Goal: Information Seeking & Learning: Learn about a topic

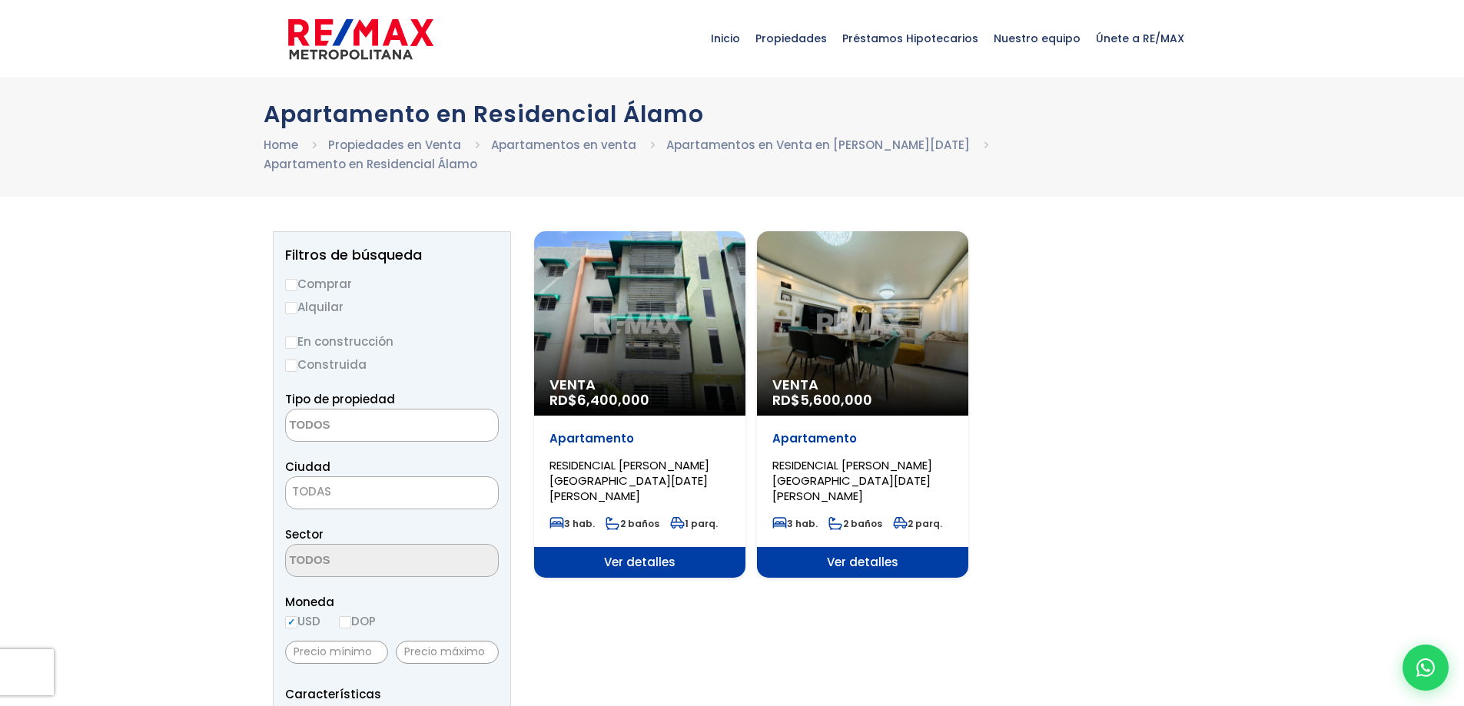
select select
click at [694, 334] on div "Venta RD$ 6,400,000" at bounding box center [639, 323] width 211 height 185
click at [644, 288] on div "Venta RD$ 6,400,000" at bounding box center [639, 323] width 211 height 185
click at [637, 547] on span "Ver detalles" at bounding box center [639, 562] width 211 height 31
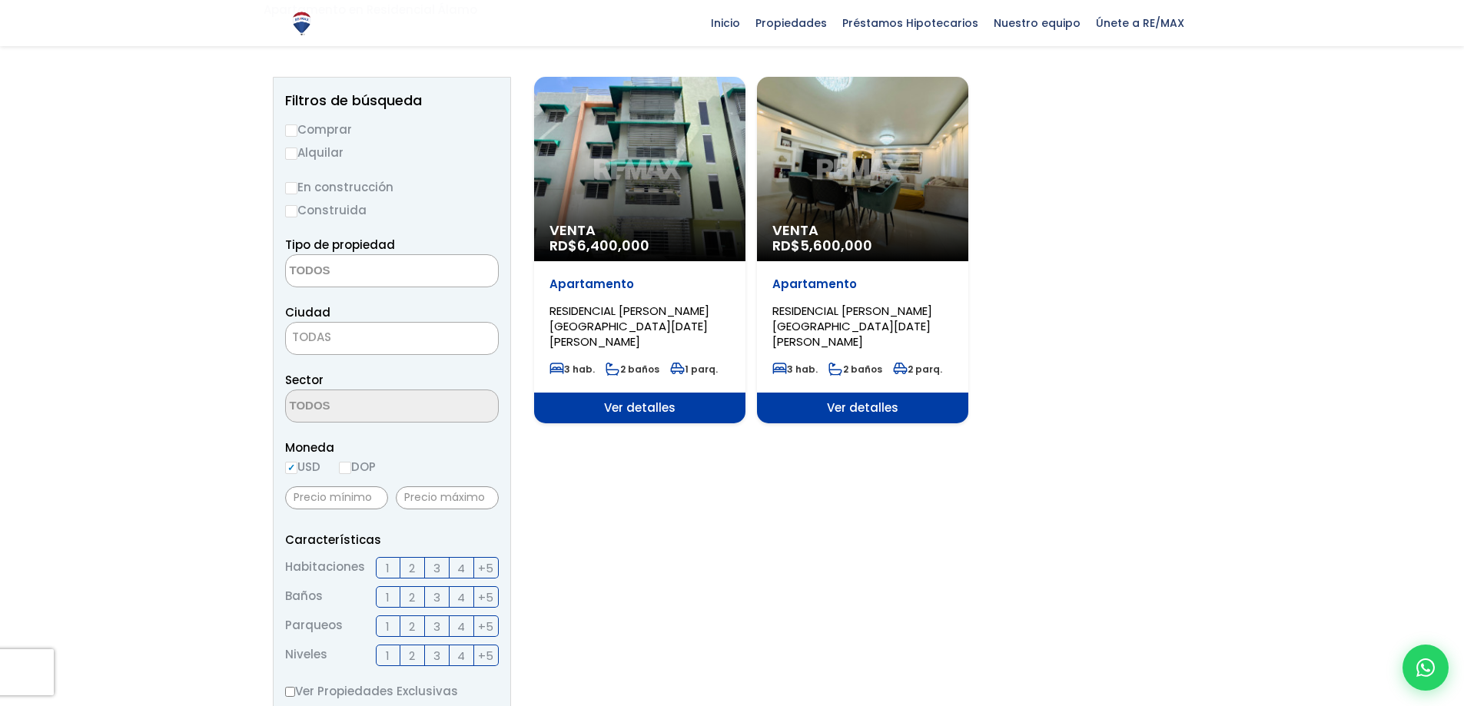
scroll to position [77, 0]
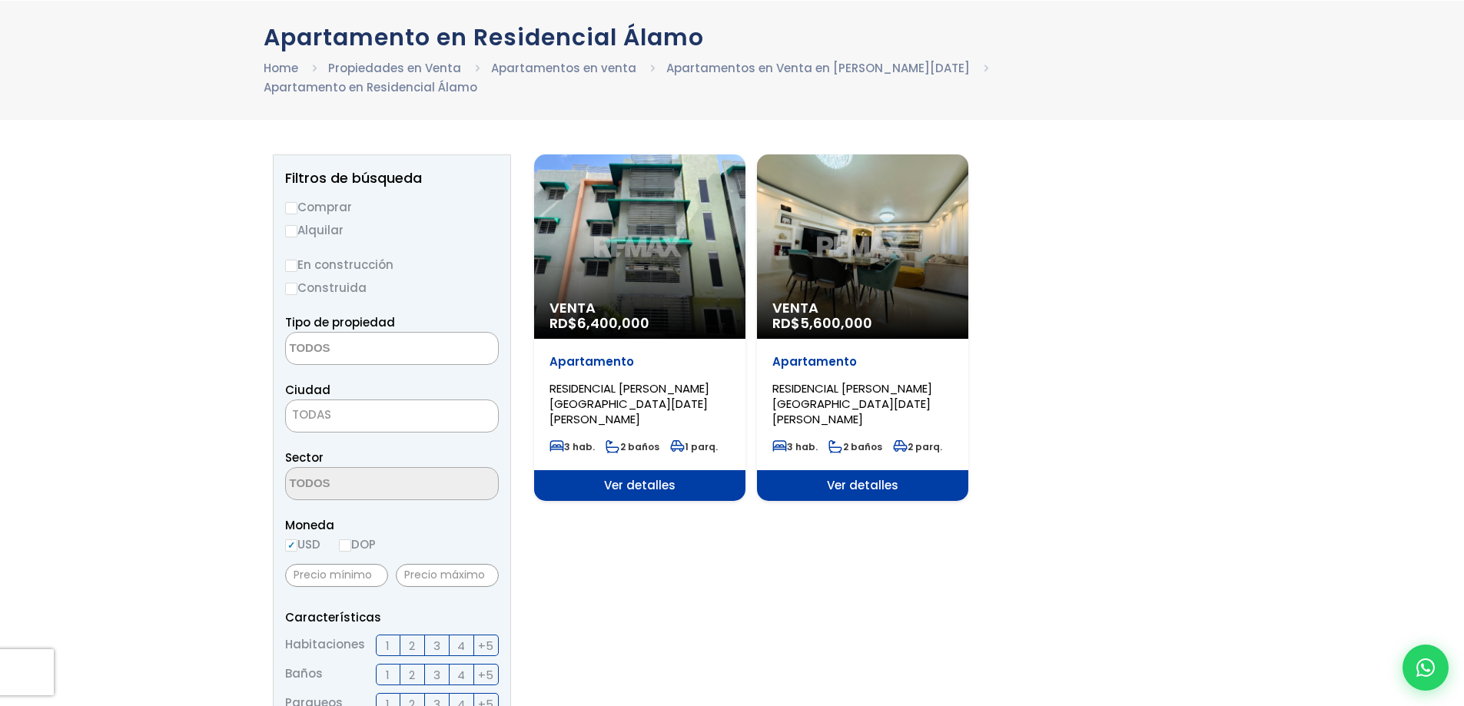
click at [648, 211] on div "Venta RD$ 6,400,000" at bounding box center [639, 247] width 211 height 185
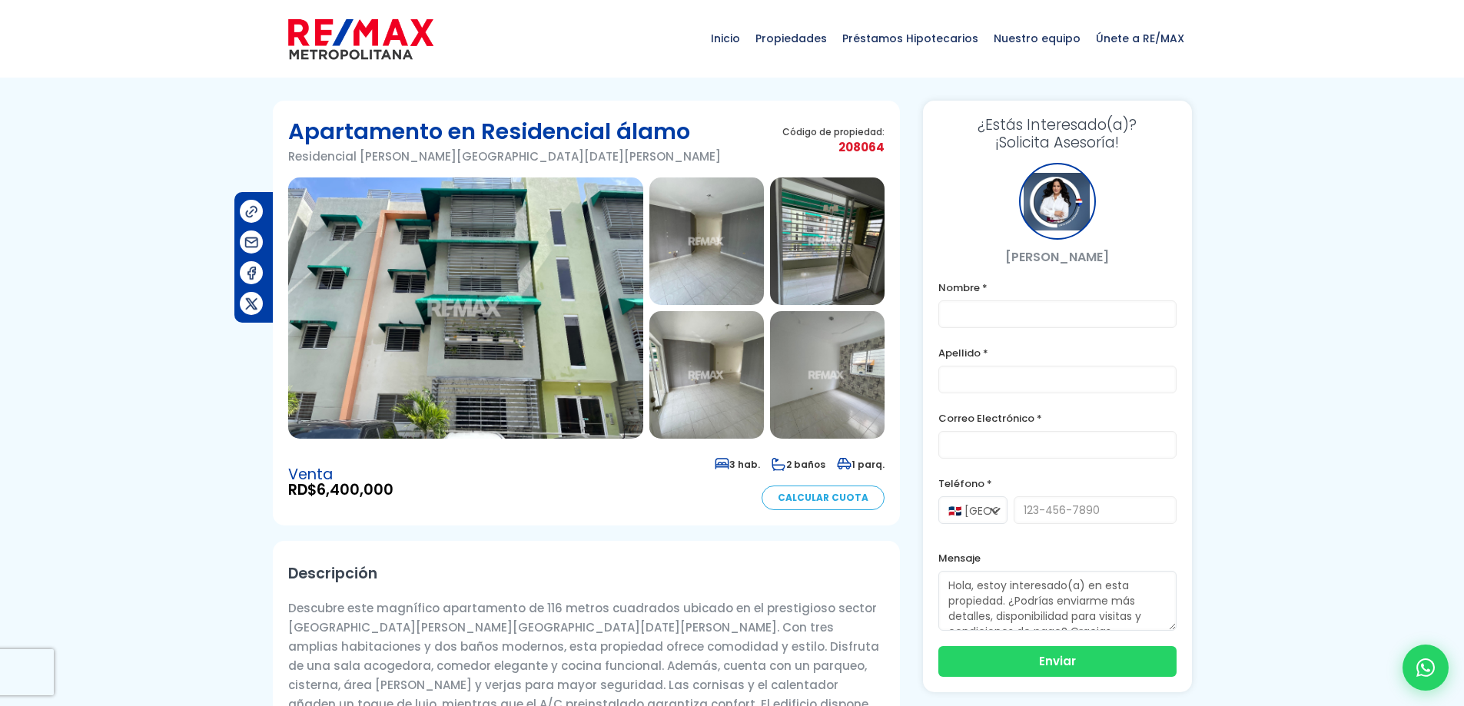
click at [534, 274] on img at bounding box center [465, 308] width 355 height 261
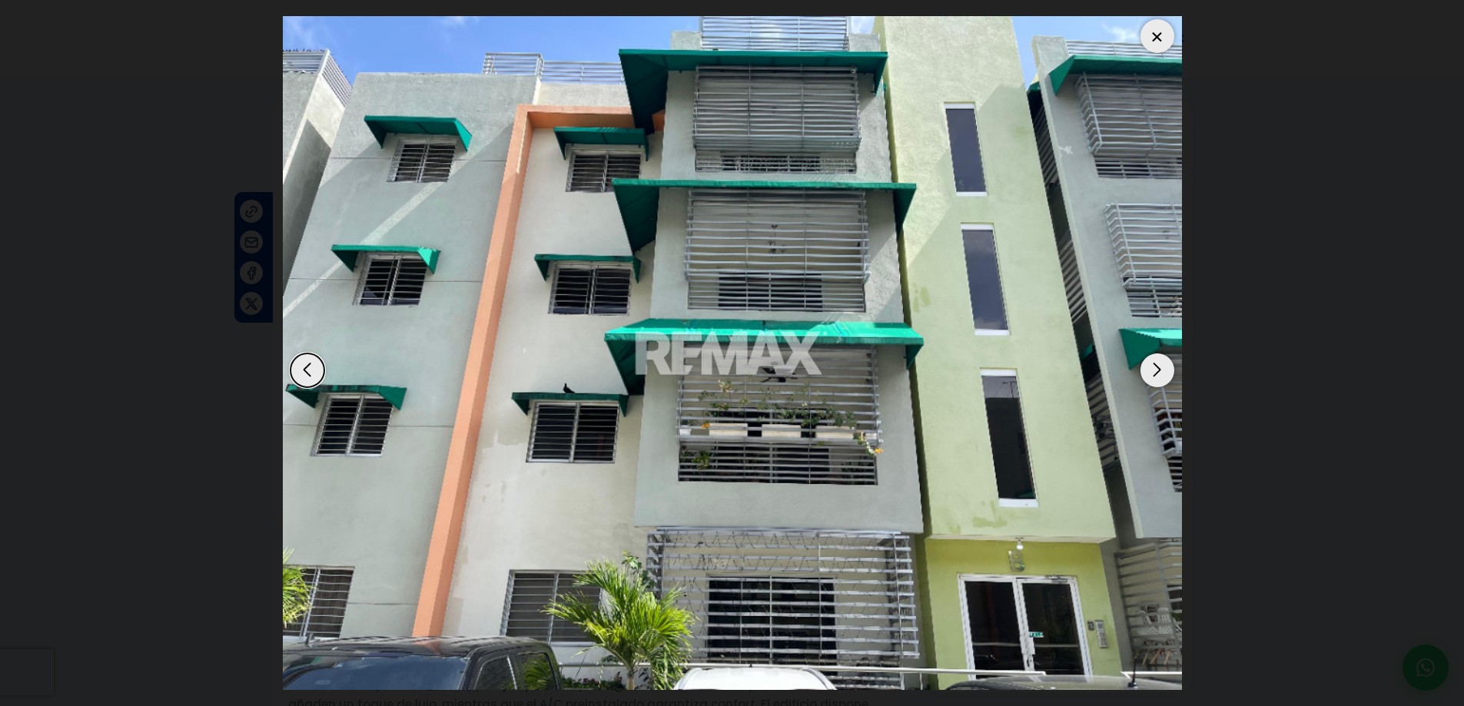
click at [1159, 376] on div "Next slide" at bounding box center [1158, 371] width 34 height 34
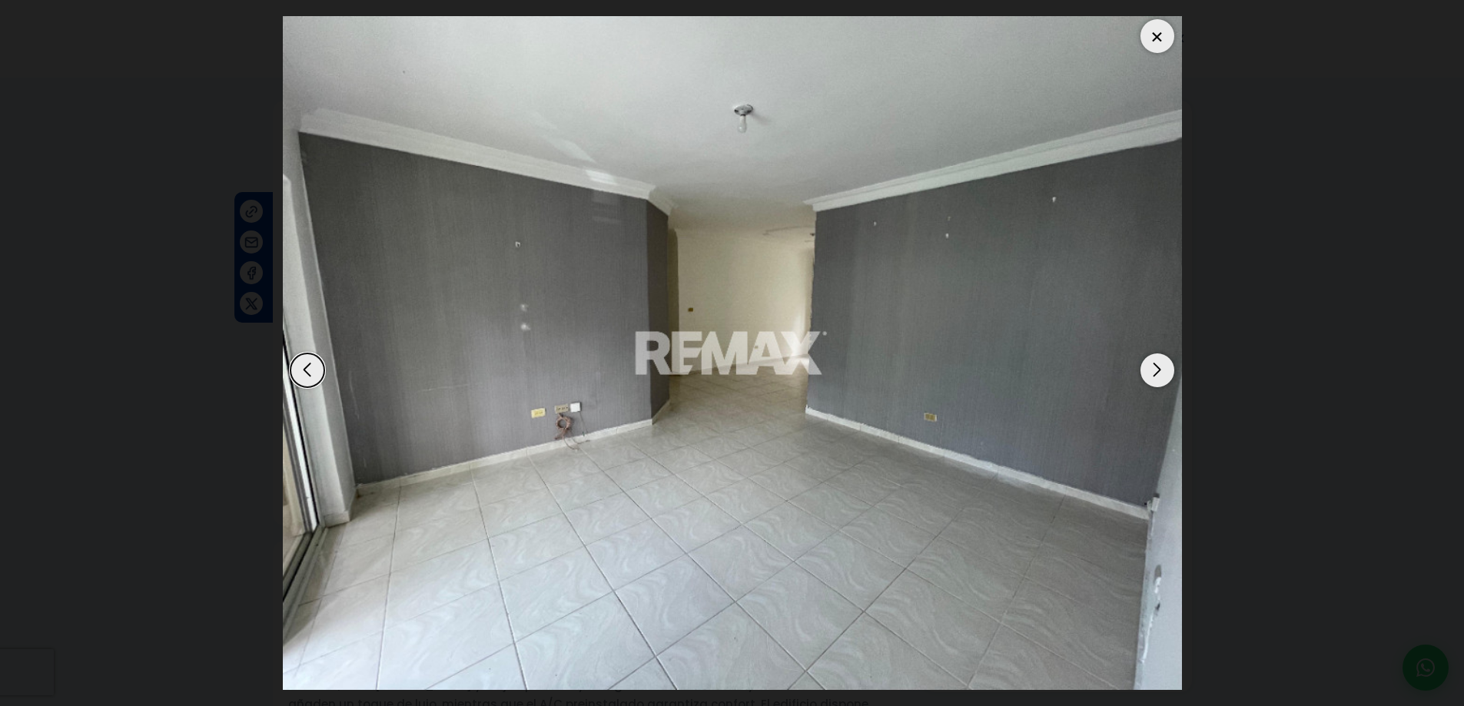
click at [1159, 376] on div "Next slide" at bounding box center [1158, 371] width 34 height 34
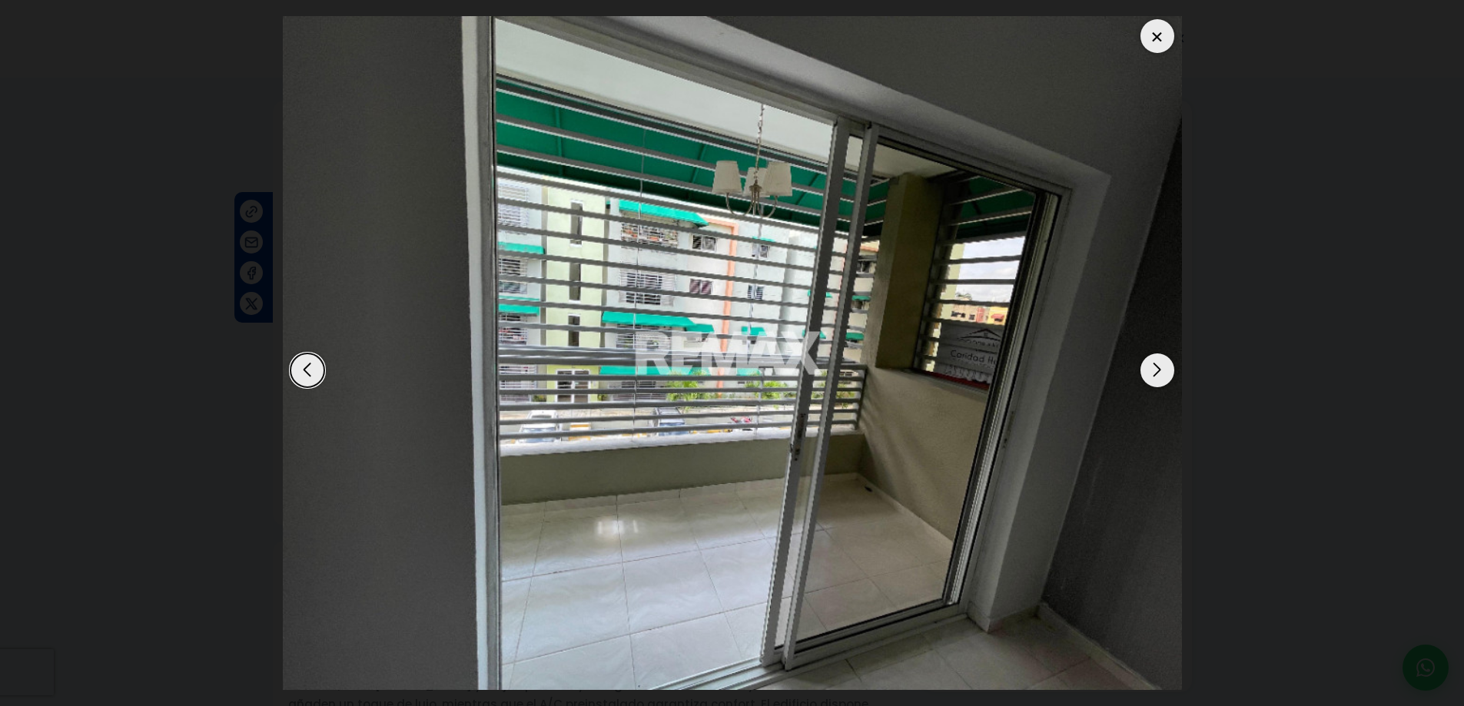
click at [1159, 376] on div "Next slide" at bounding box center [1158, 371] width 34 height 34
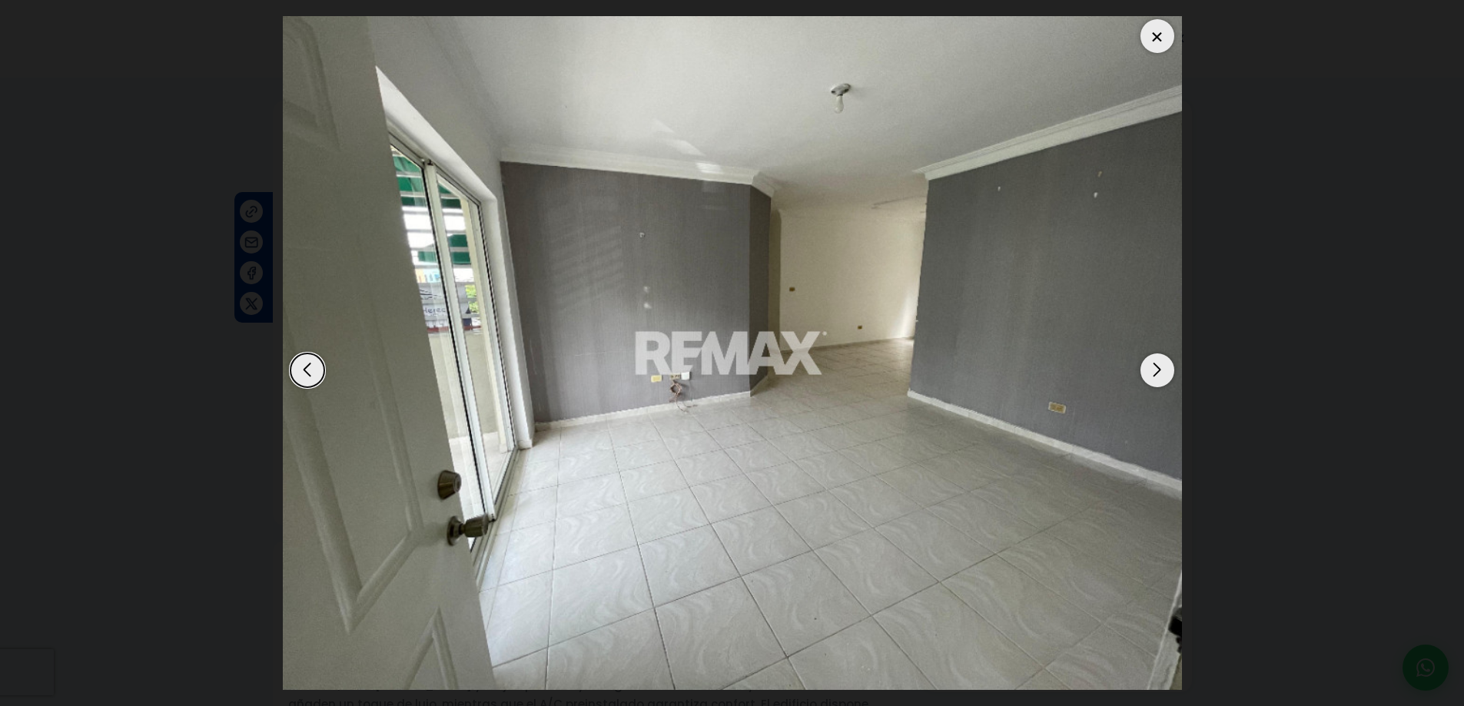
click at [1159, 376] on div "Next slide" at bounding box center [1158, 371] width 34 height 34
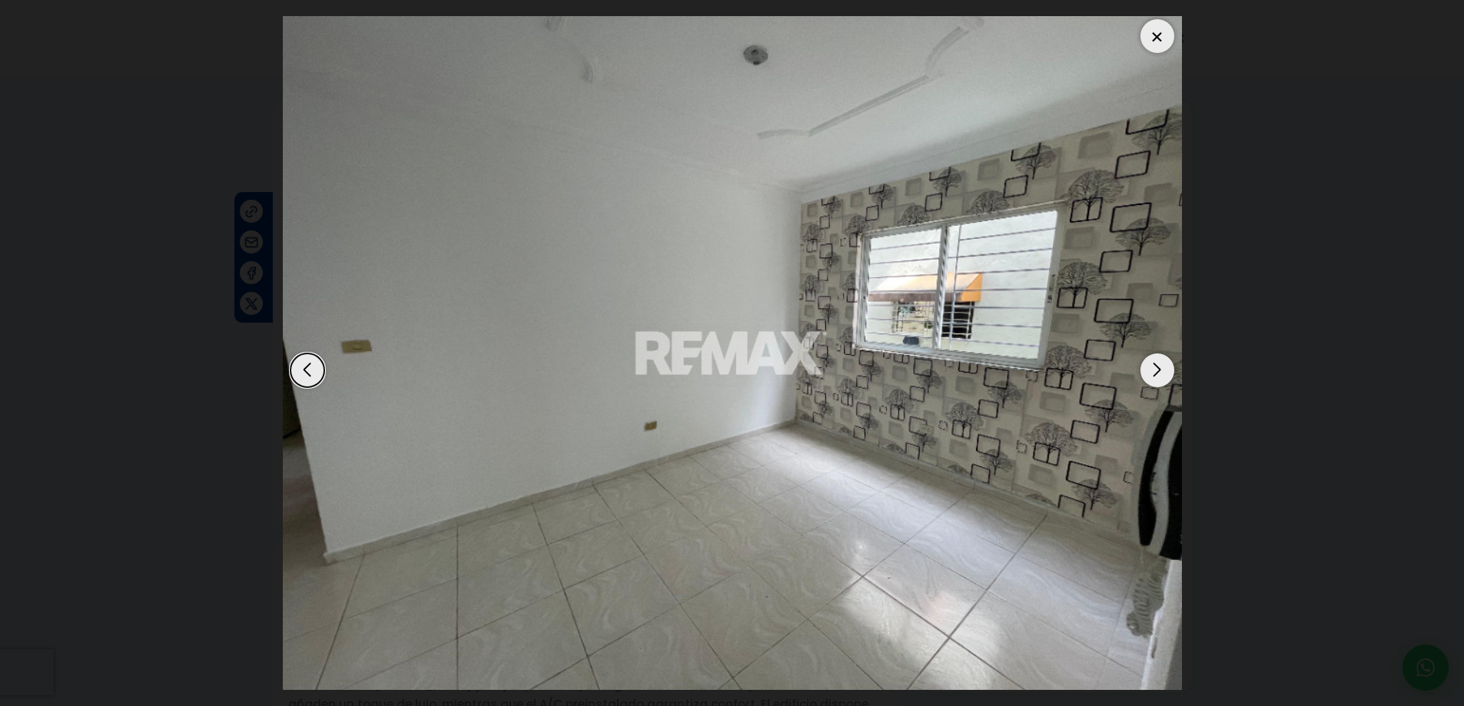
click at [1159, 376] on div "Next slide" at bounding box center [1158, 371] width 34 height 34
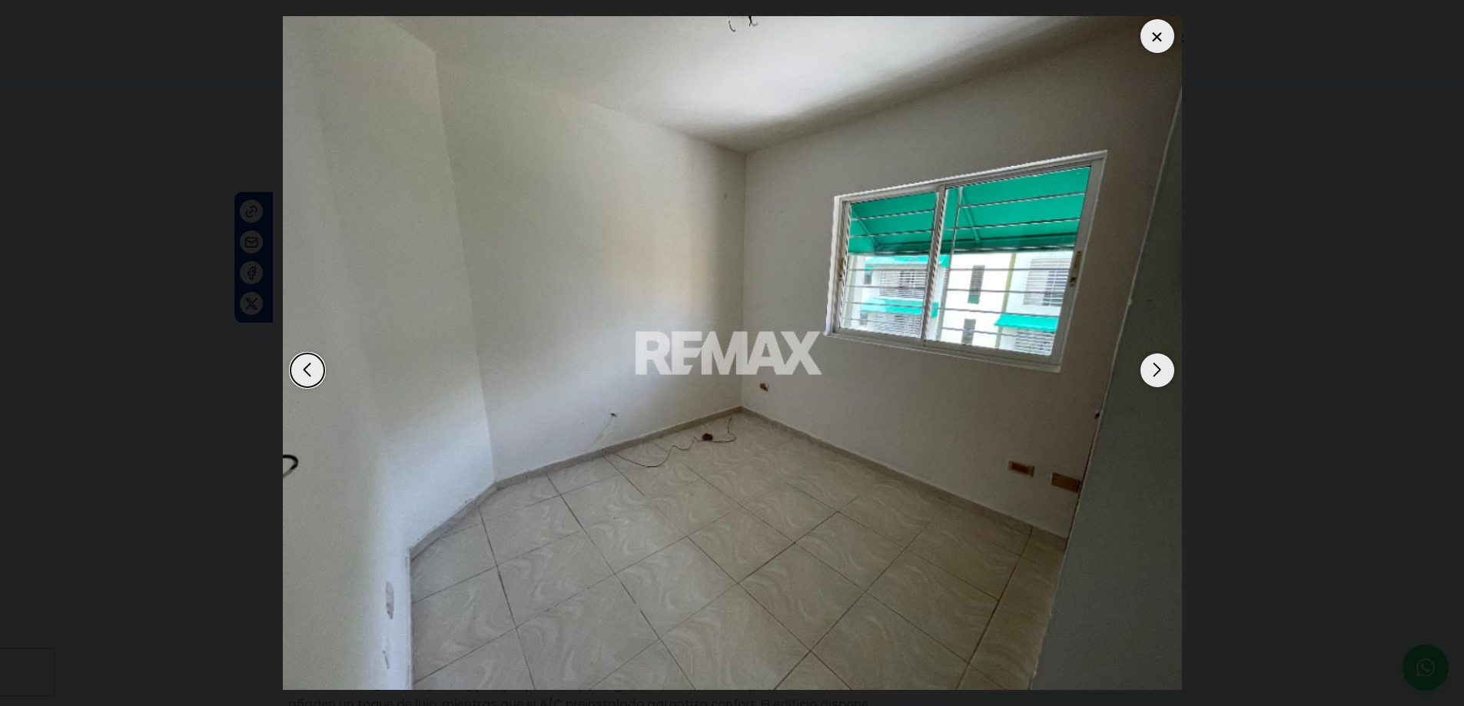
click at [1159, 376] on div "Next slide" at bounding box center [1158, 371] width 34 height 34
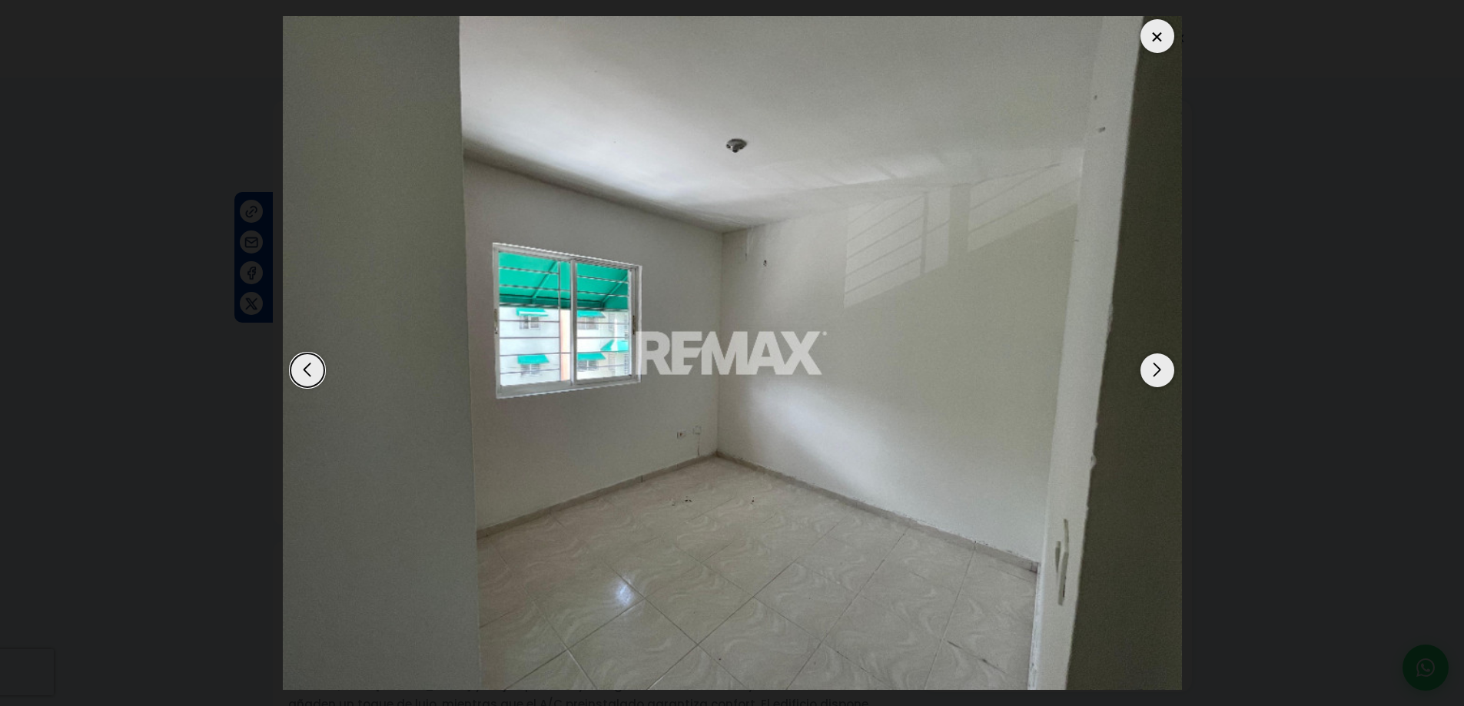
click at [1159, 376] on div "Next slide" at bounding box center [1158, 371] width 34 height 34
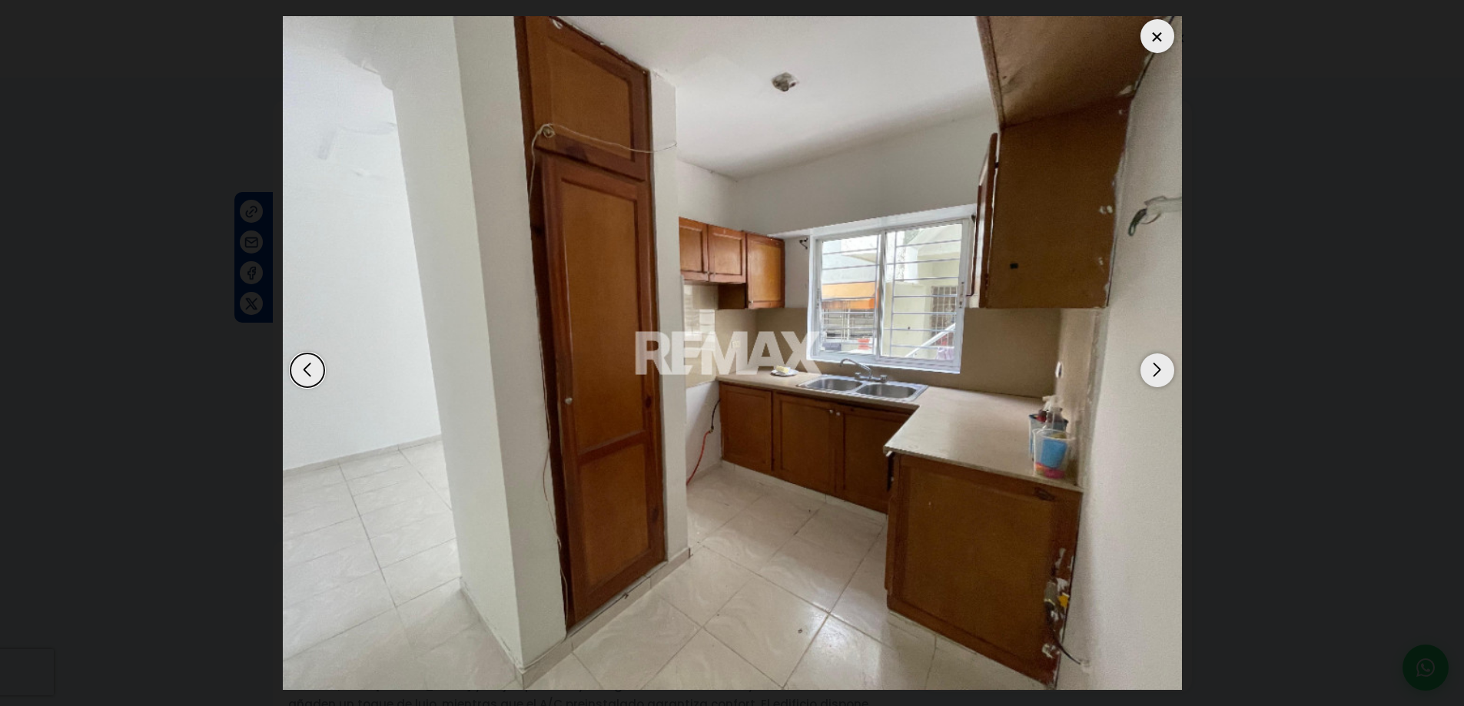
click at [1159, 376] on div "Next slide" at bounding box center [1158, 371] width 34 height 34
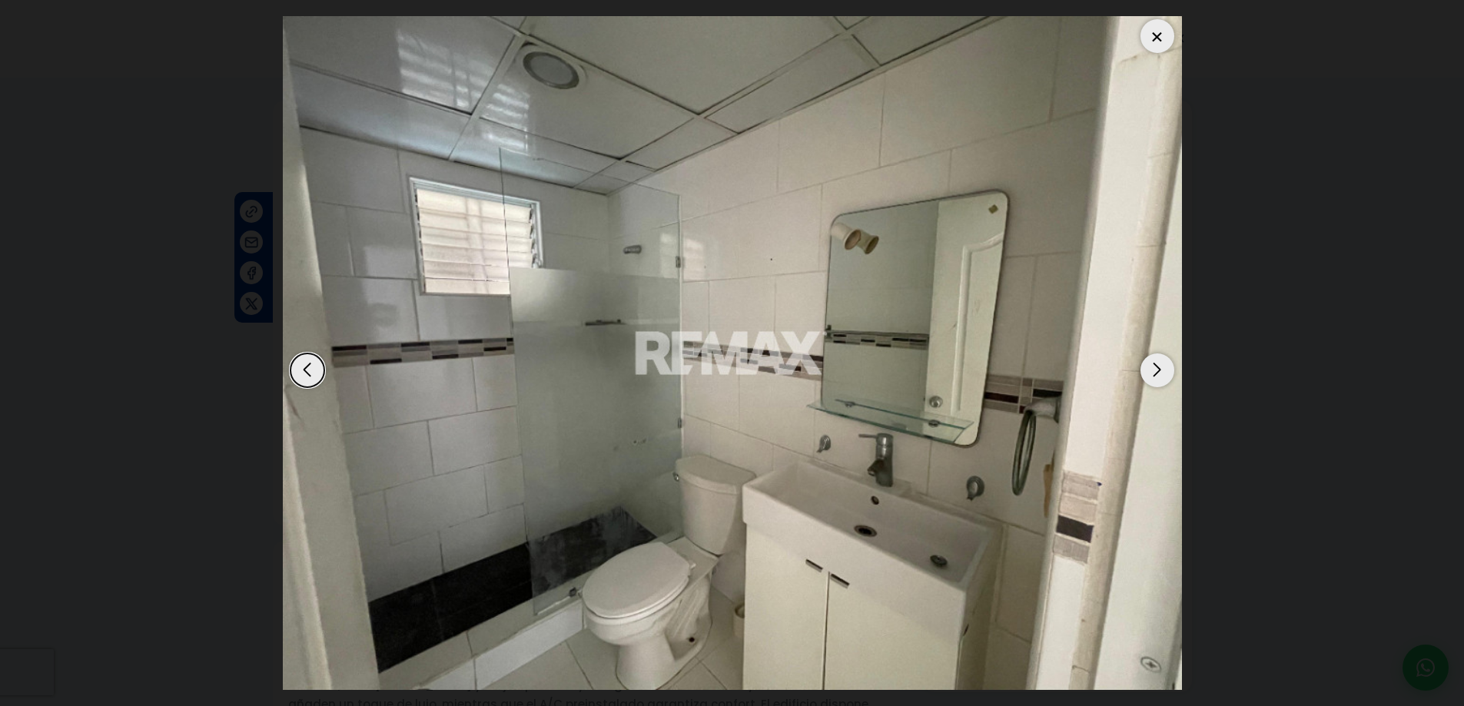
click at [1159, 376] on div "Next slide" at bounding box center [1158, 371] width 34 height 34
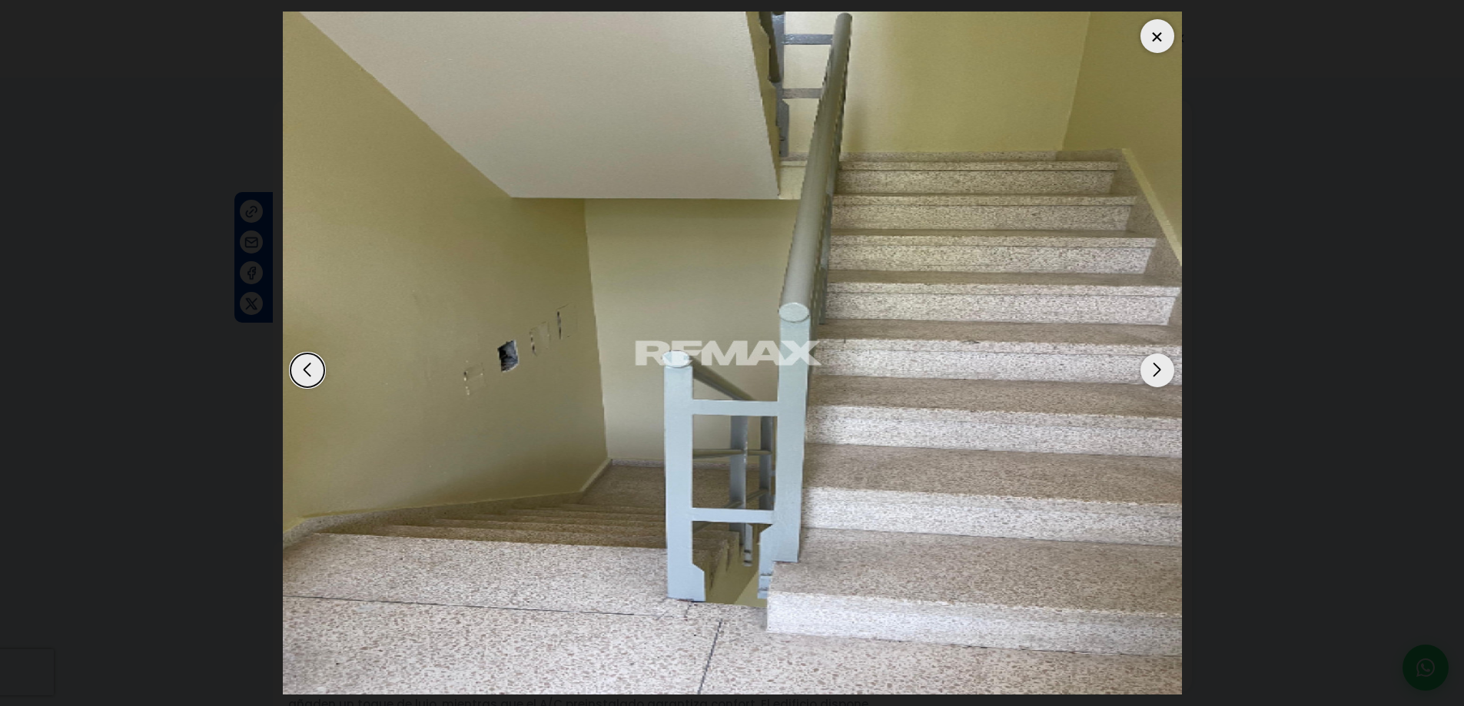
click at [1159, 376] on div "Next slide" at bounding box center [1158, 371] width 34 height 34
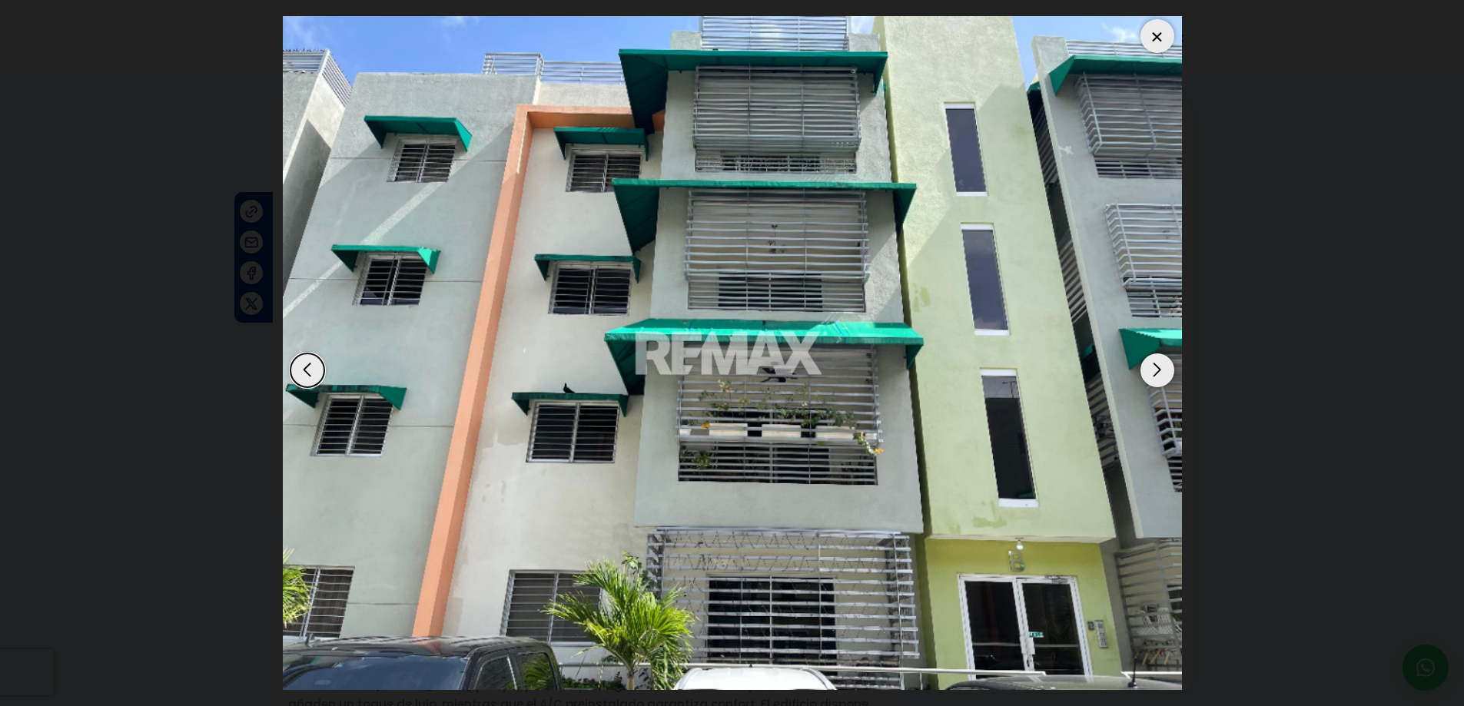
click at [1159, 376] on div "Next slide" at bounding box center [1158, 371] width 34 height 34
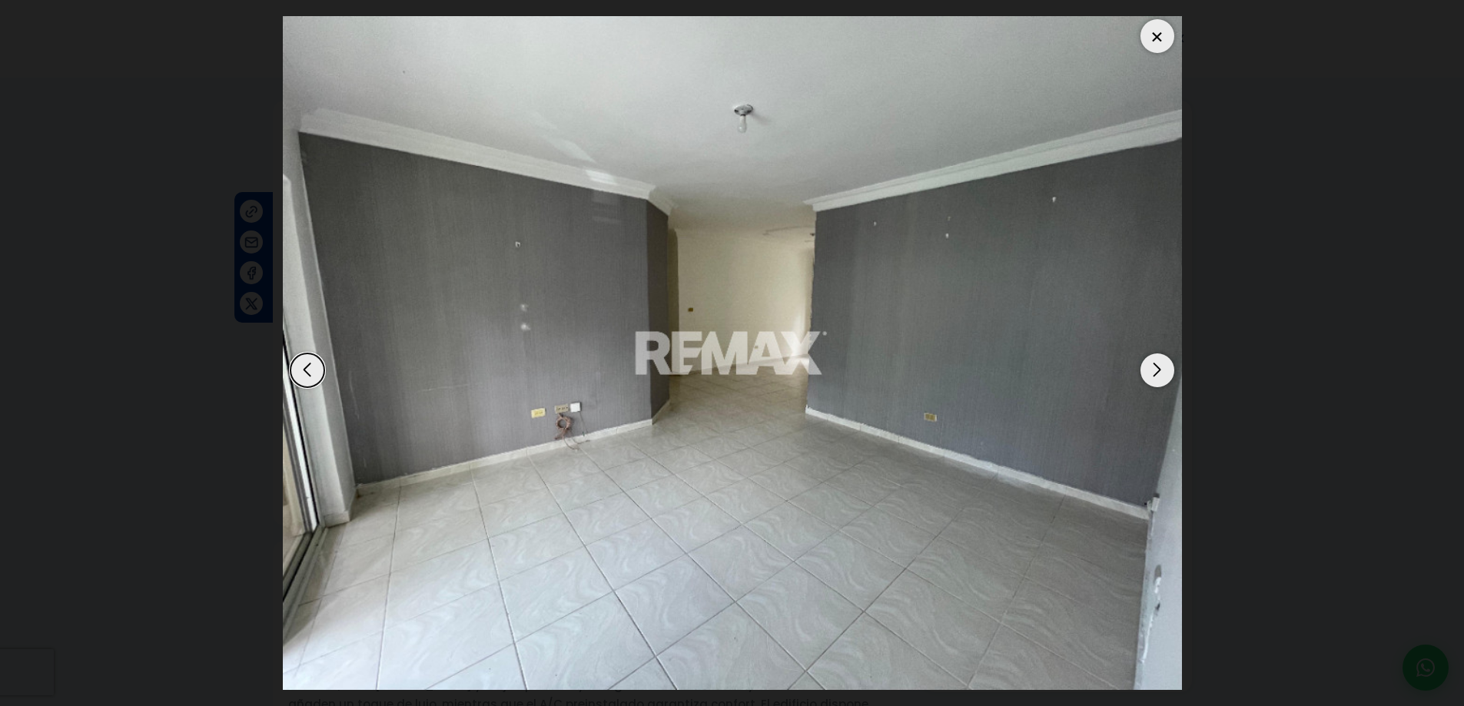
click at [1151, 42] on div at bounding box center [1158, 36] width 34 height 34
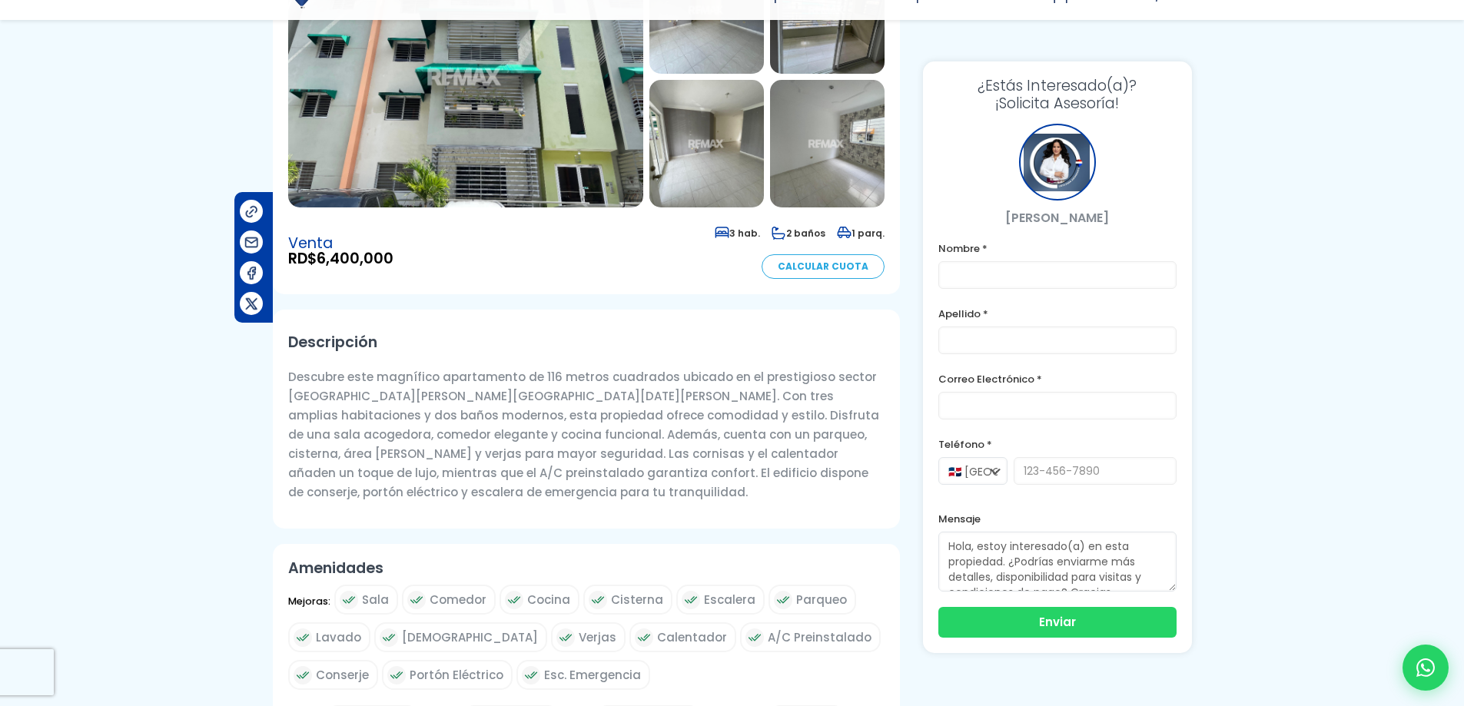
scroll to position [308, 0]
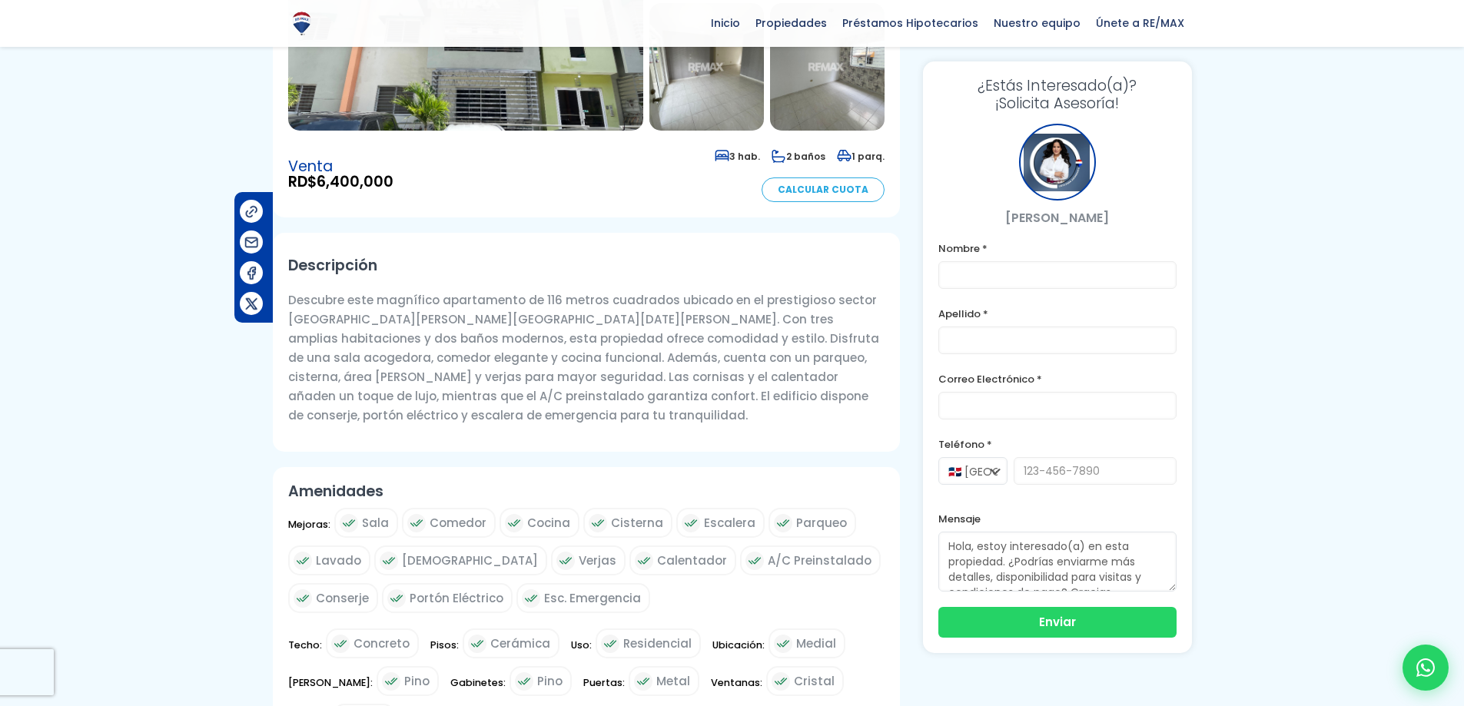
drag, startPoint x: 291, startPoint y: 302, endPoint x: 532, endPoint y: 382, distance: 253.6
click at [532, 382] on p "Descubre este magnífico apartamento de 116 metros cuadrados ubicado en el prest…" at bounding box center [586, 358] width 597 height 135
click at [547, 391] on p "Descubre este magnífico apartamento de 116 metros cuadrados ubicado en el prest…" at bounding box center [586, 358] width 597 height 135
drag, startPoint x: 499, startPoint y: 379, endPoint x: 510, endPoint y: 398, distance: 22.4
click at [510, 398] on p "Descubre este magnífico apartamento de 116 metros cuadrados ubicado en el prest…" at bounding box center [586, 358] width 597 height 135
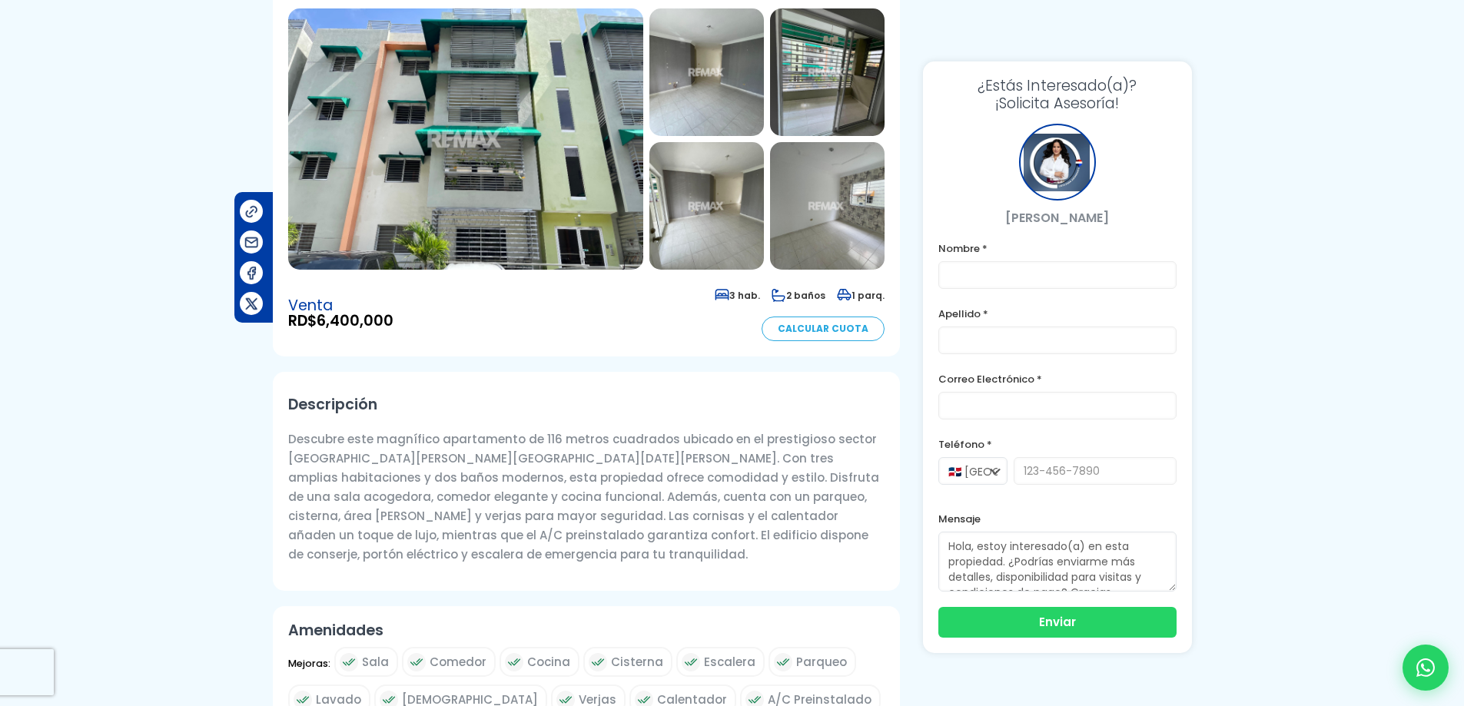
scroll to position [0, 0]
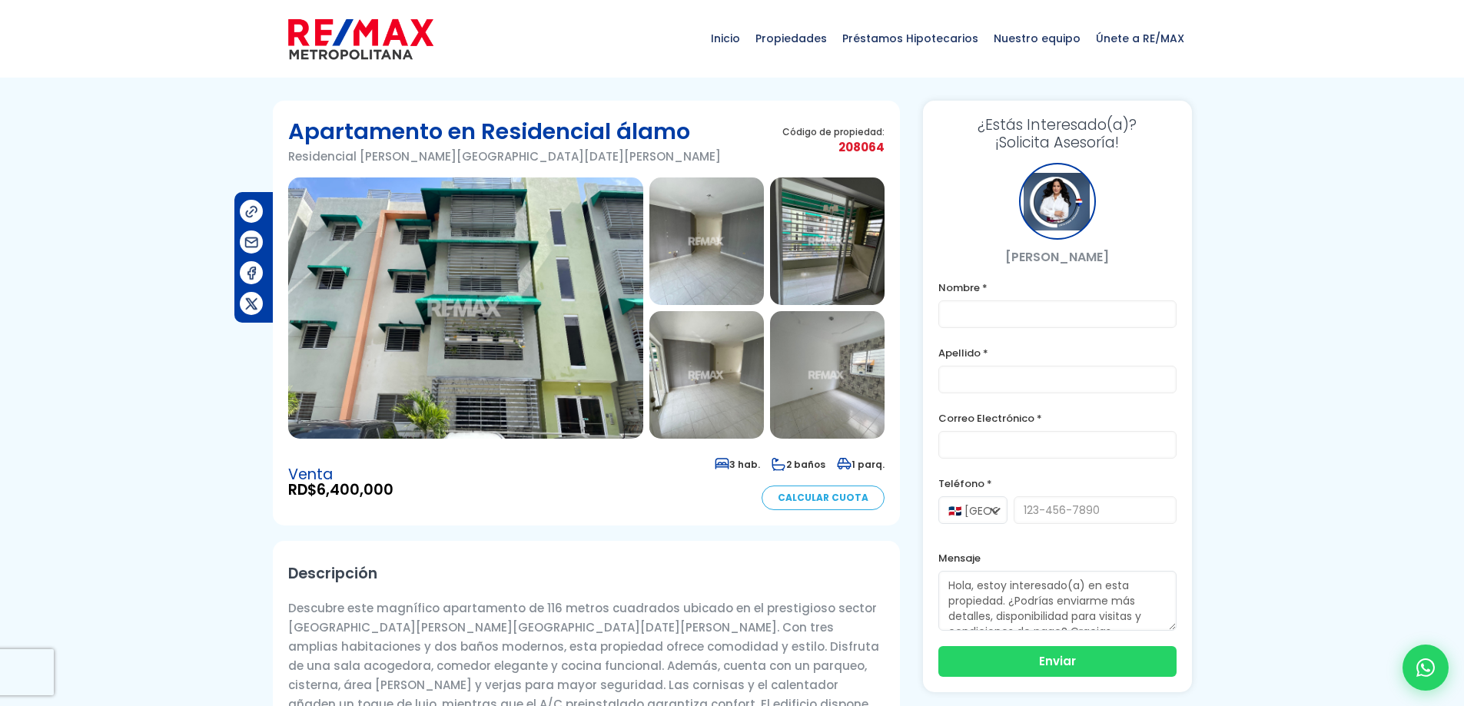
click at [706, 218] on img at bounding box center [707, 242] width 115 height 128
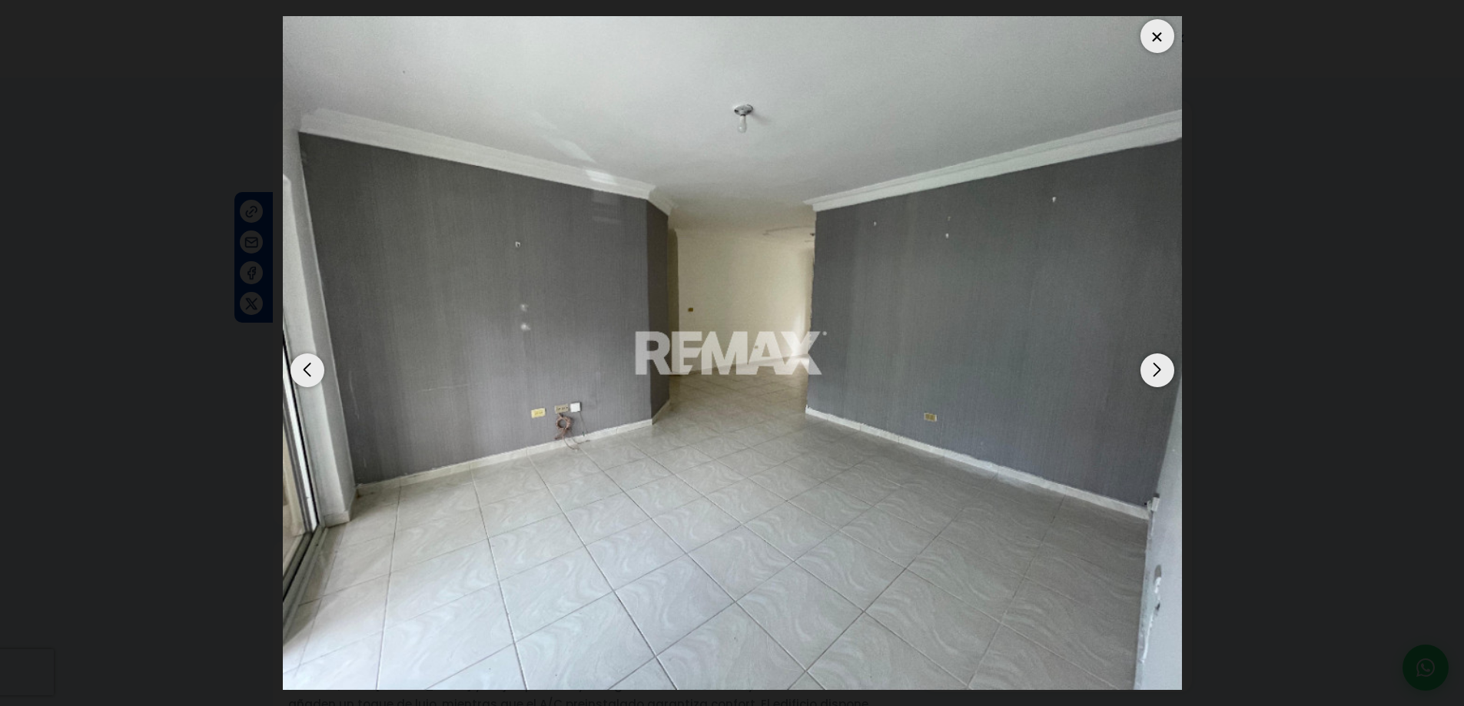
click at [1160, 377] on div "Next slide" at bounding box center [1158, 371] width 34 height 34
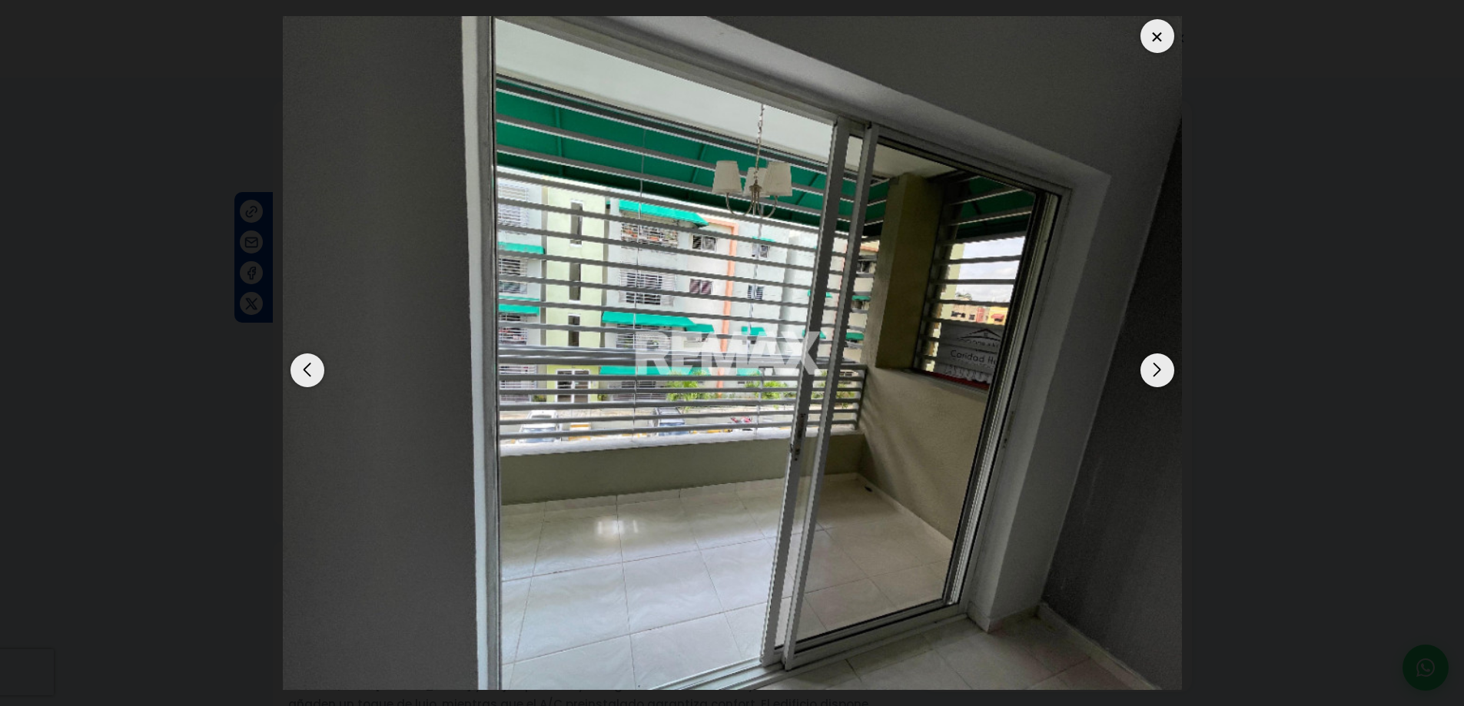
click at [725, 364] on img "3 / 10" at bounding box center [732, 353] width 899 height 675
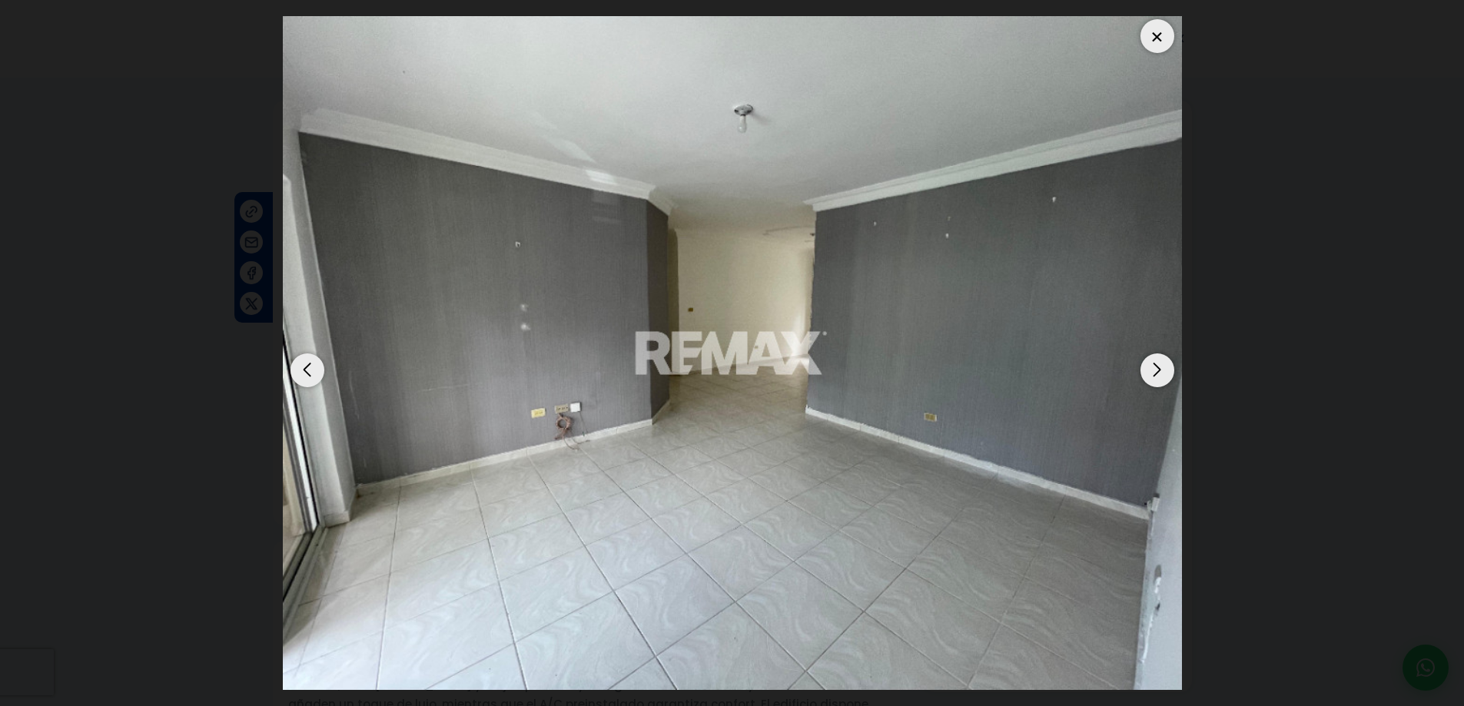
click at [725, 364] on img "2 / 10" at bounding box center [732, 353] width 899 height 675
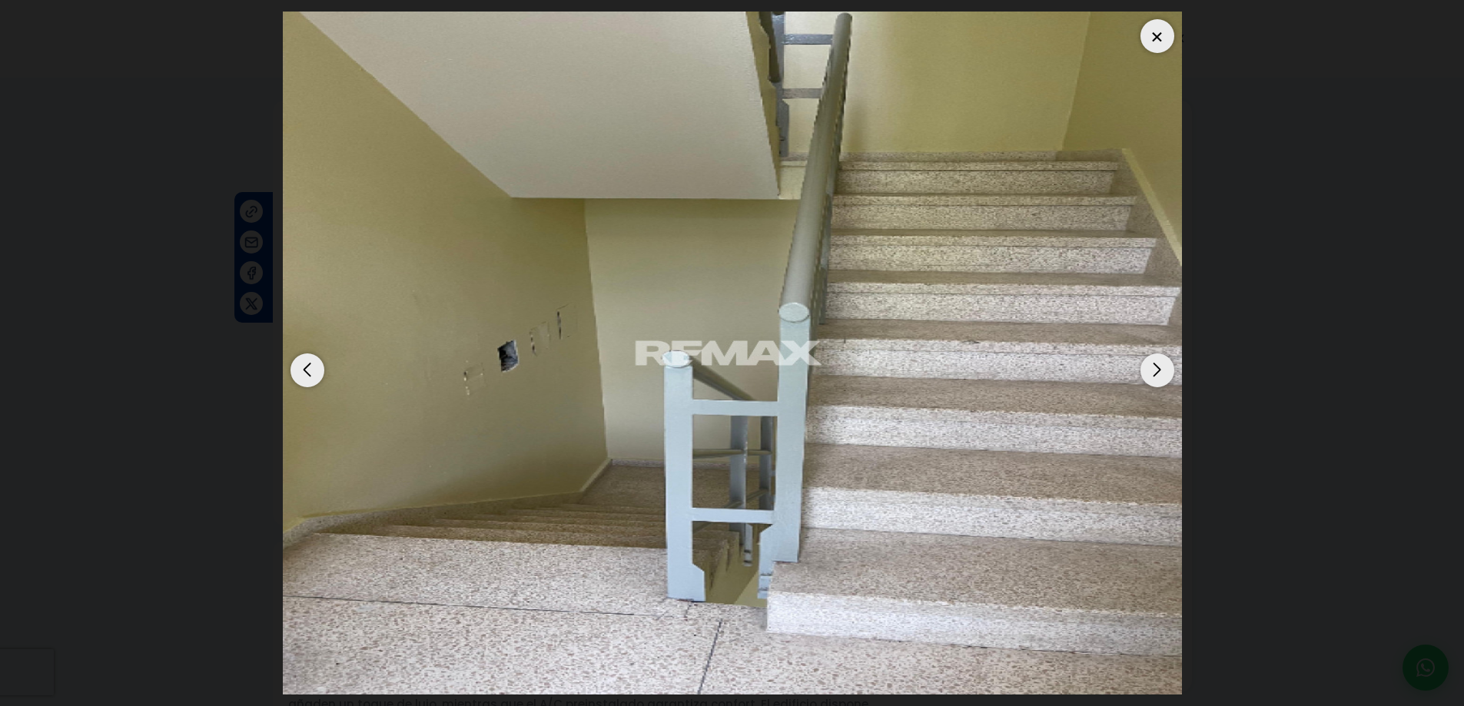
click at [725, 366] on img "10 / 10" at bounding box center [732, 353] width 899 height 683
click at [307, 377] on div "Previous slide" at bounding box center [308, 371] width 34 height 34
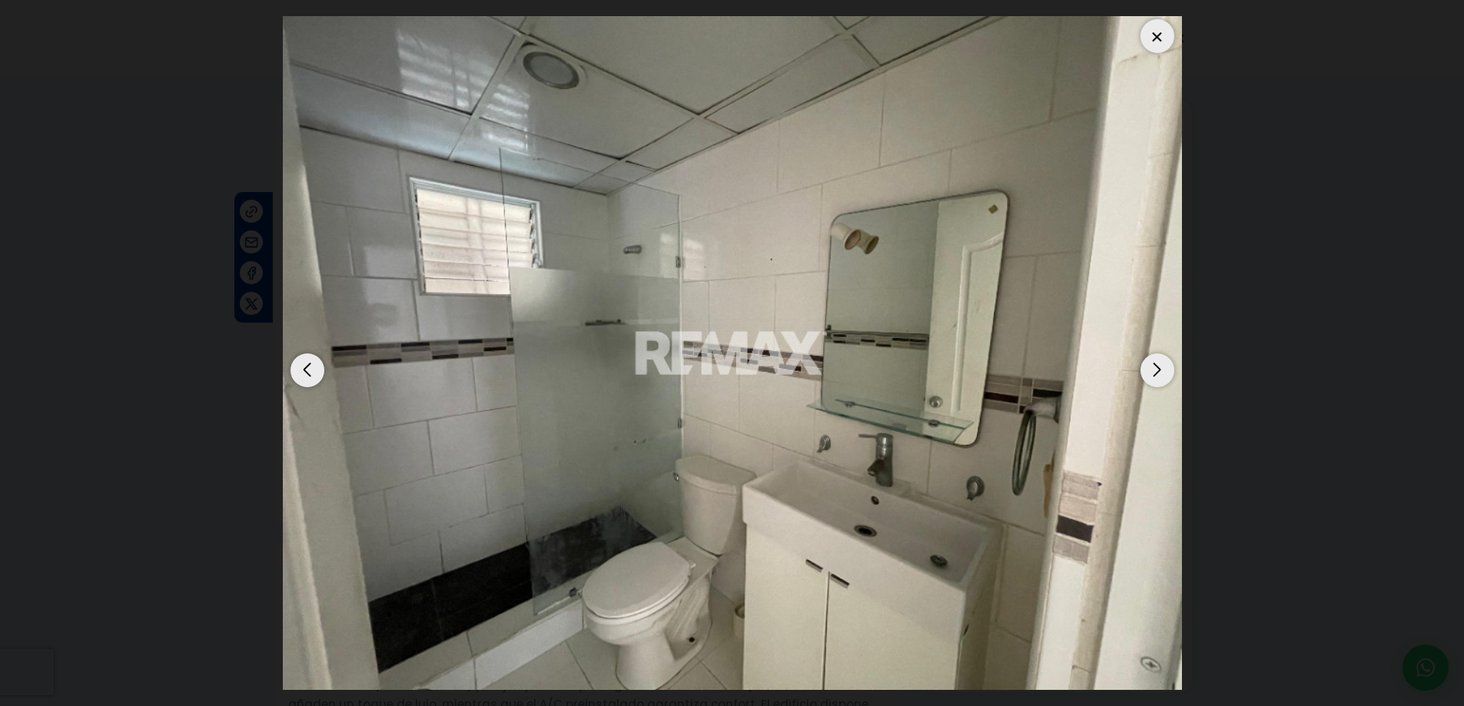
click at [307, 377] on div "Previous slide" at bounding box center [308, 371] width 34 height 34
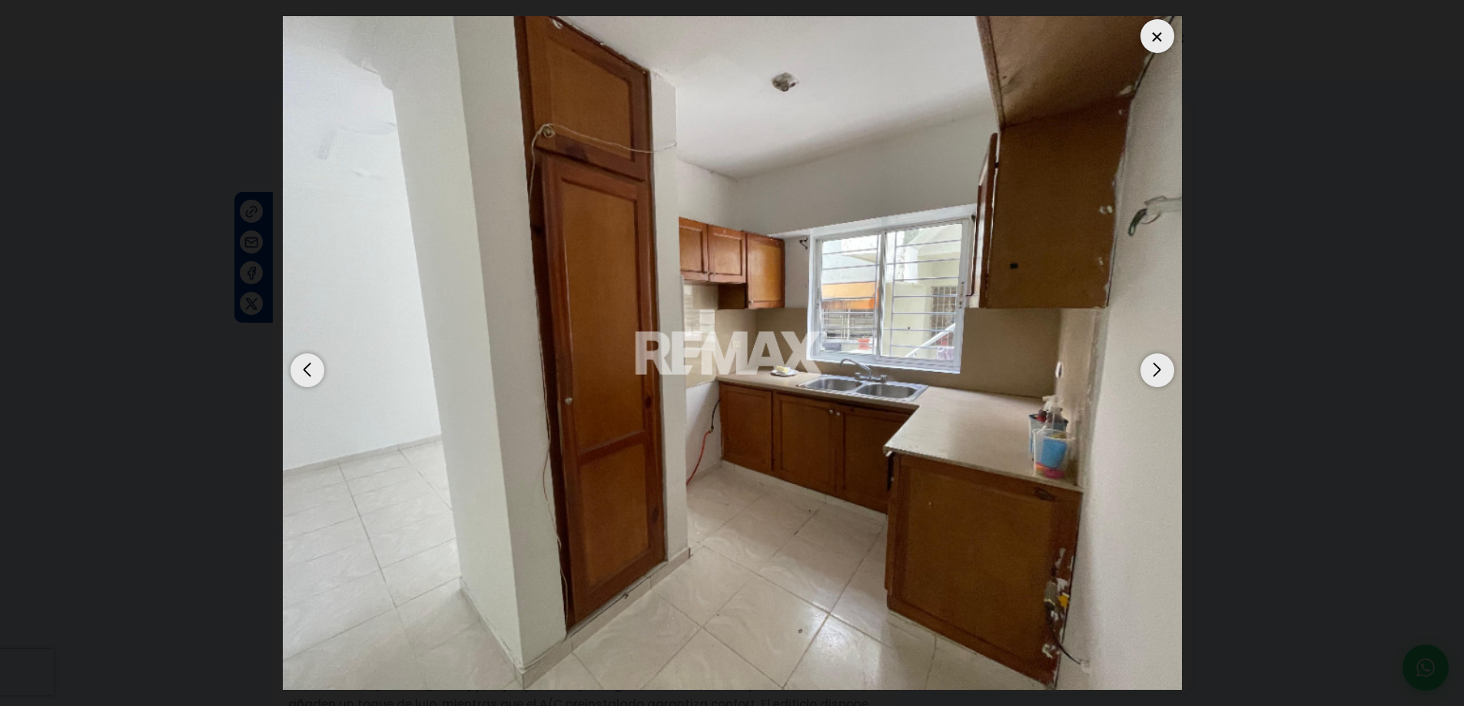
click at [307, 377] on div "Previous slide" at bounding box center [308, 371] width 34 height 34
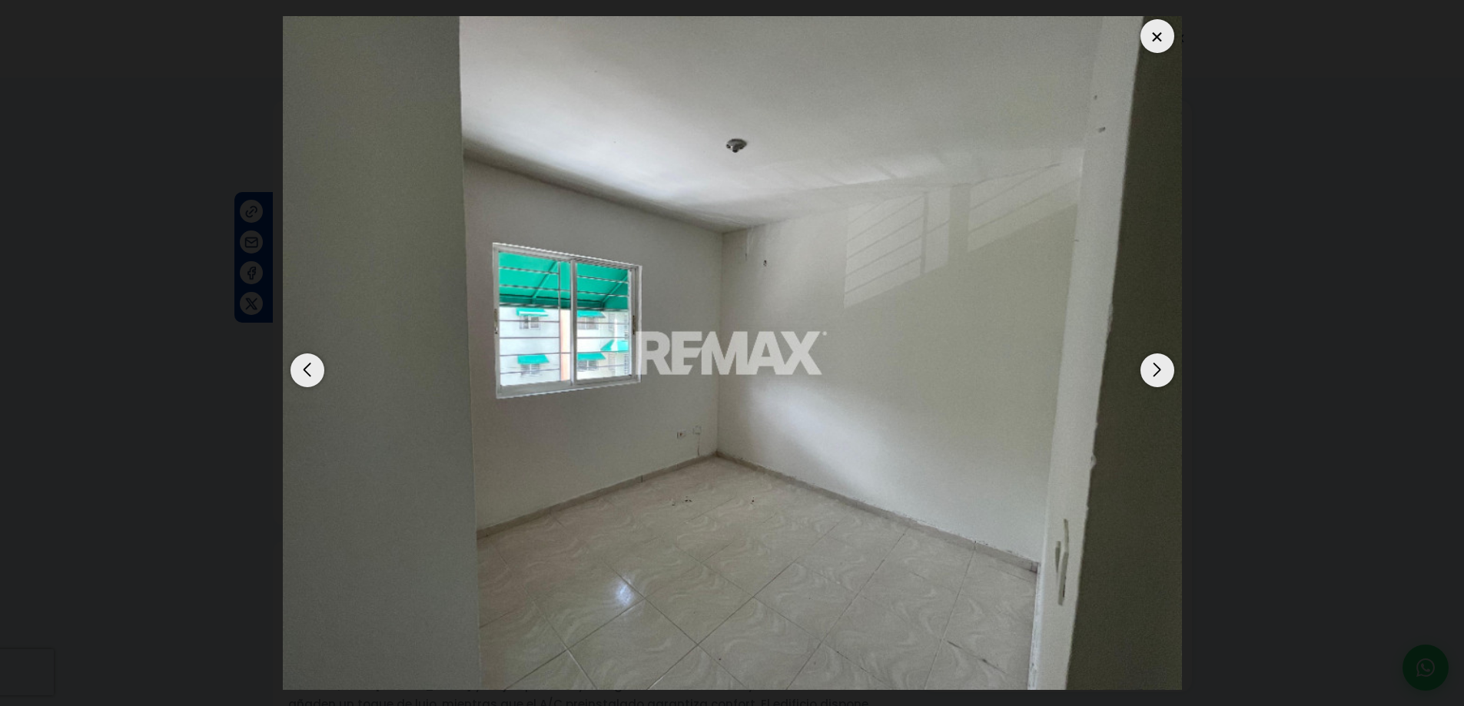
click at [307, 377] on div "Previous slide" at bounding box center [308, 371] width 34 height 34
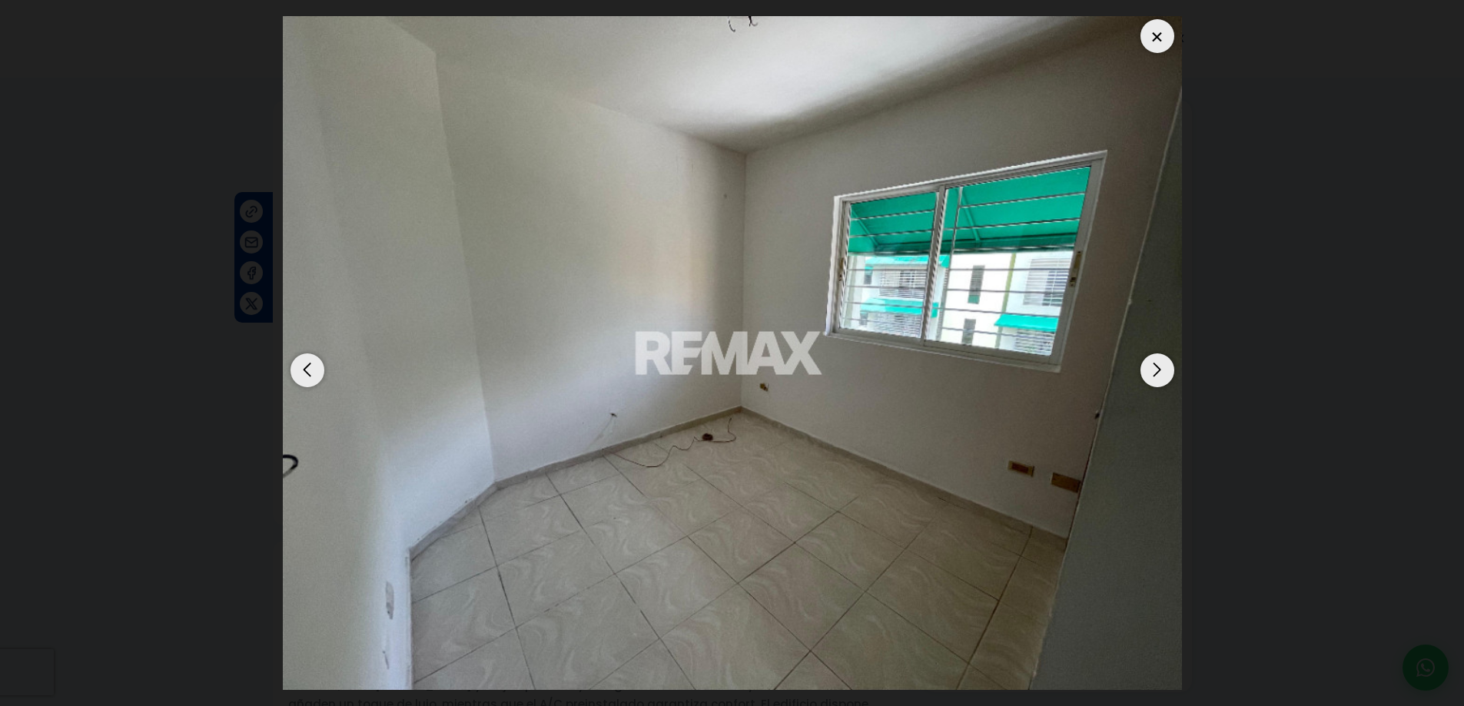
click at [307, 377] on div "Previous slide" at bounding box center [308, 371] width 34 height 34
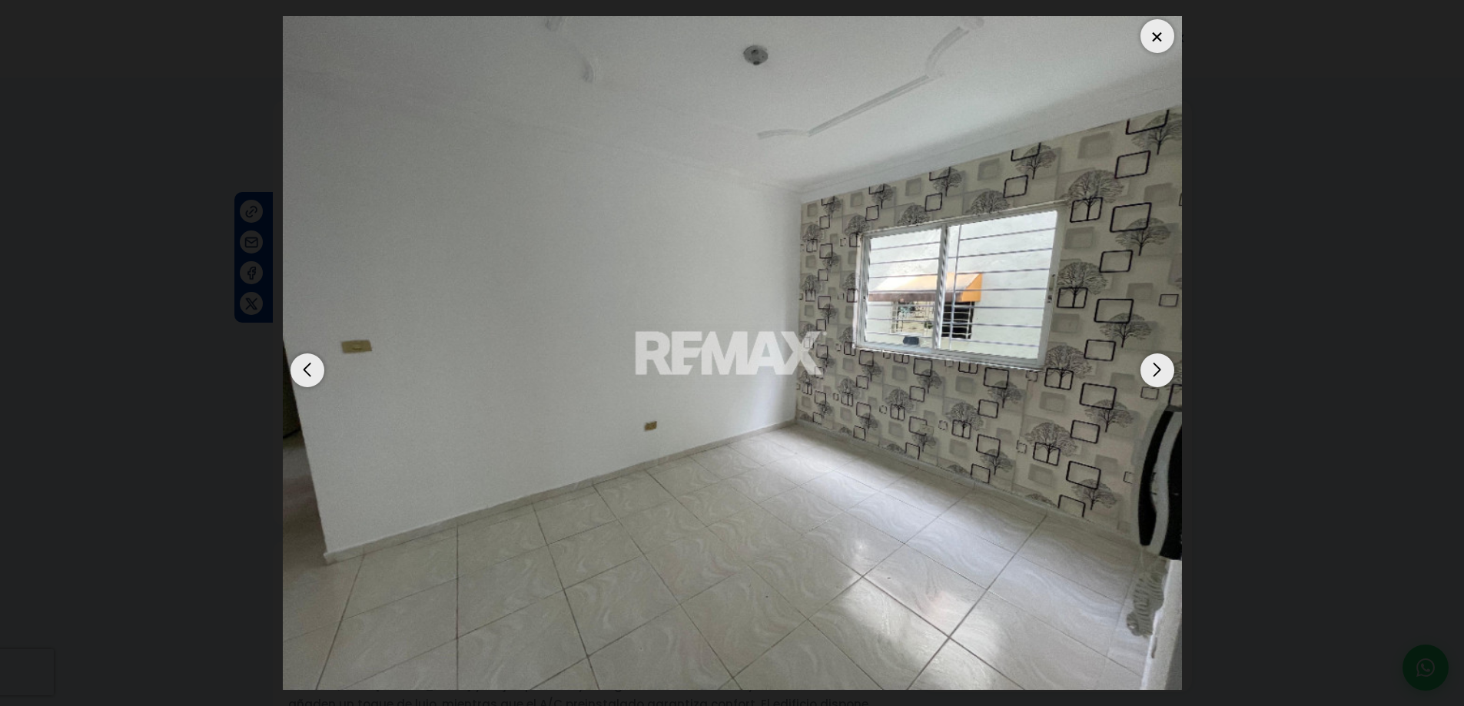
click at [307, 377] on div "Previous slide" at bounding box center [308, 371] width 34 height 34
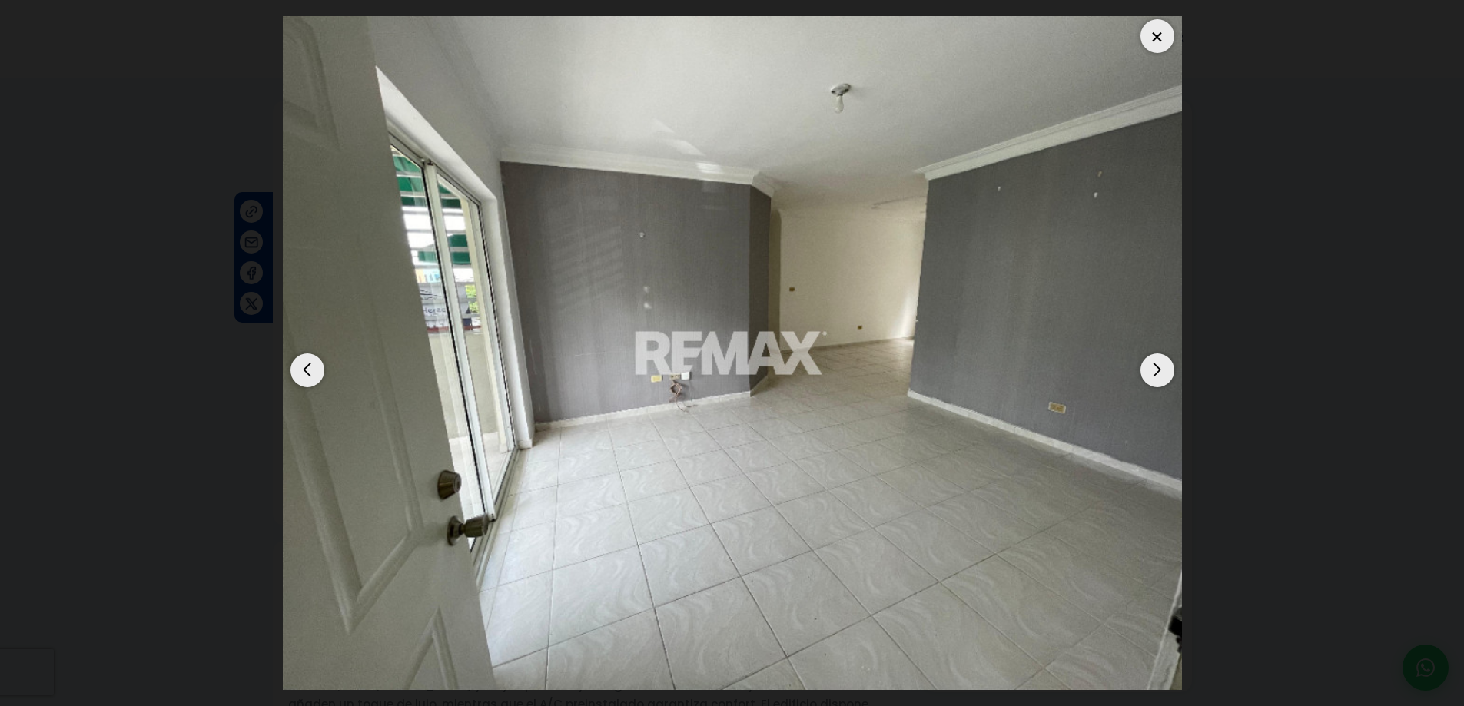
click at [1167, 30] on div at bounding box center [1158, 36] width 34 height 34
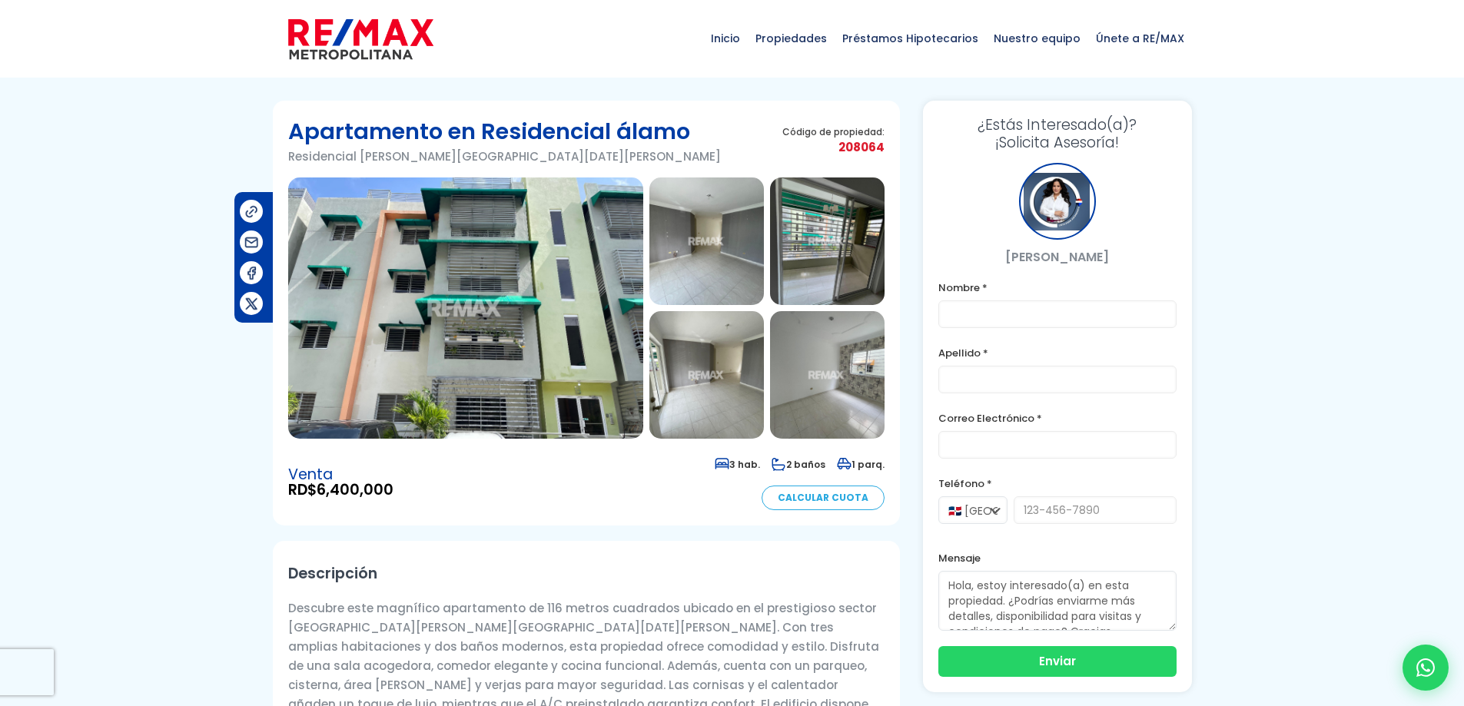
click at [537, 281] on img at bounding box center [465, 308] width 355 height 261
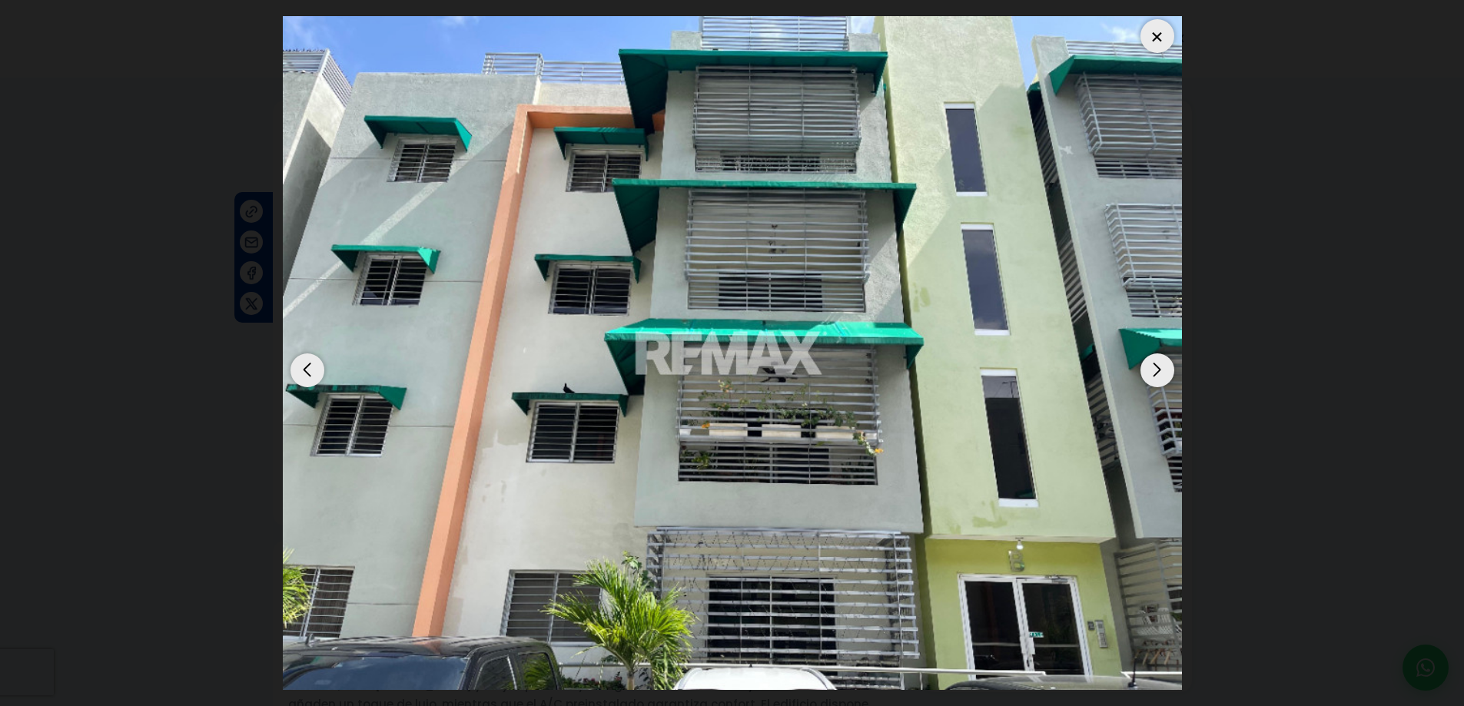
click at [1156, 370] on div "Next slide" at bounding box center [1158, 371] width 34 height 34
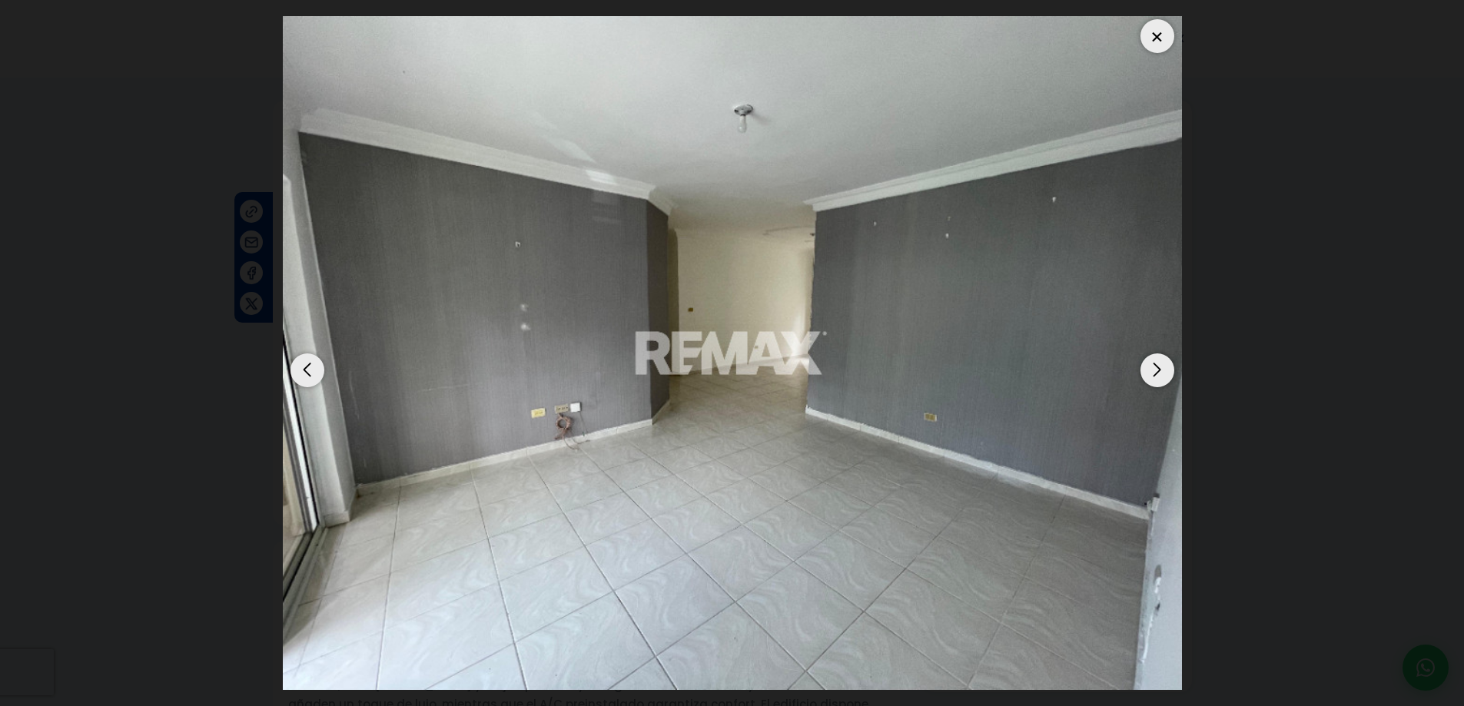
click at [1156, 370] on div "Next slide" at bounding box center [1158, 371] width 34 height 34
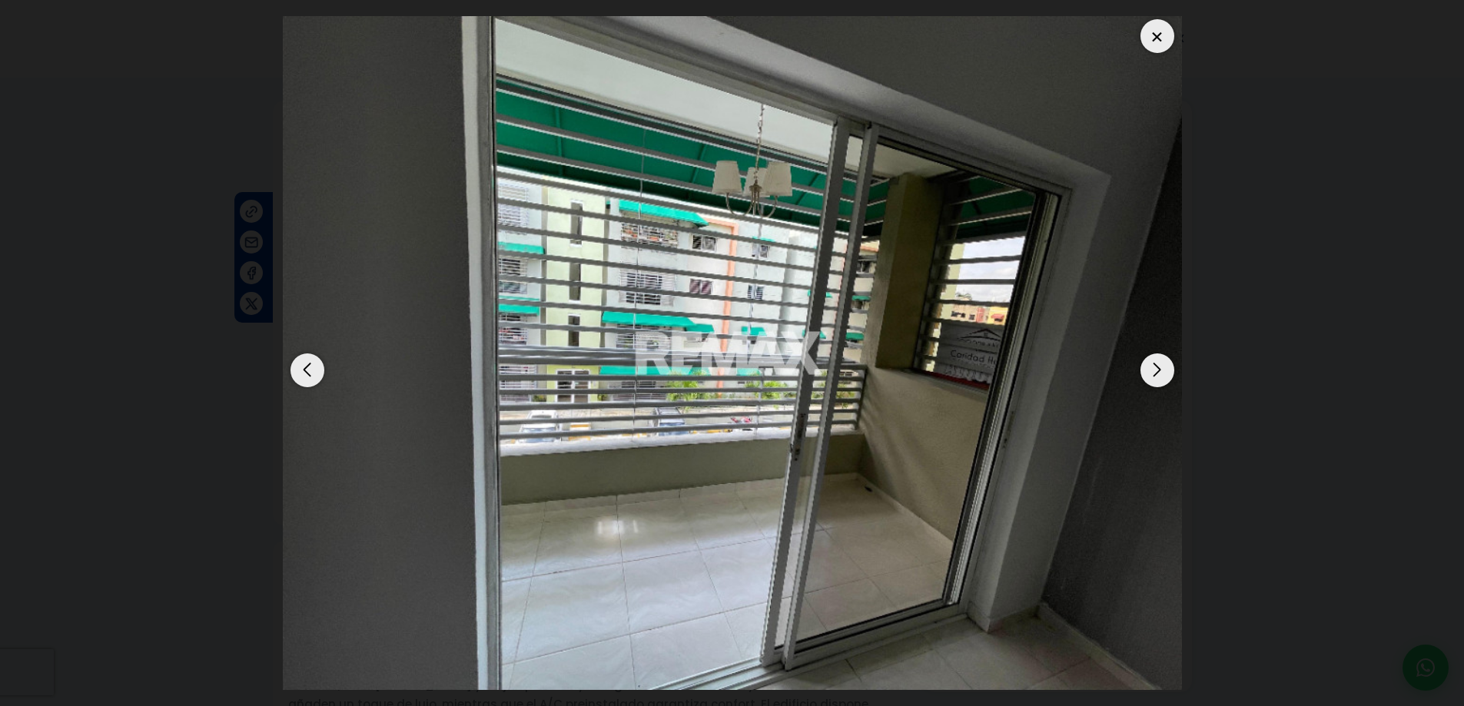
click at [1156, 370] on div "Next slide" at bounding box center [1158, 371] width 34 height 34
